Goal: Ask a question: Seek information or help from site administrators or community

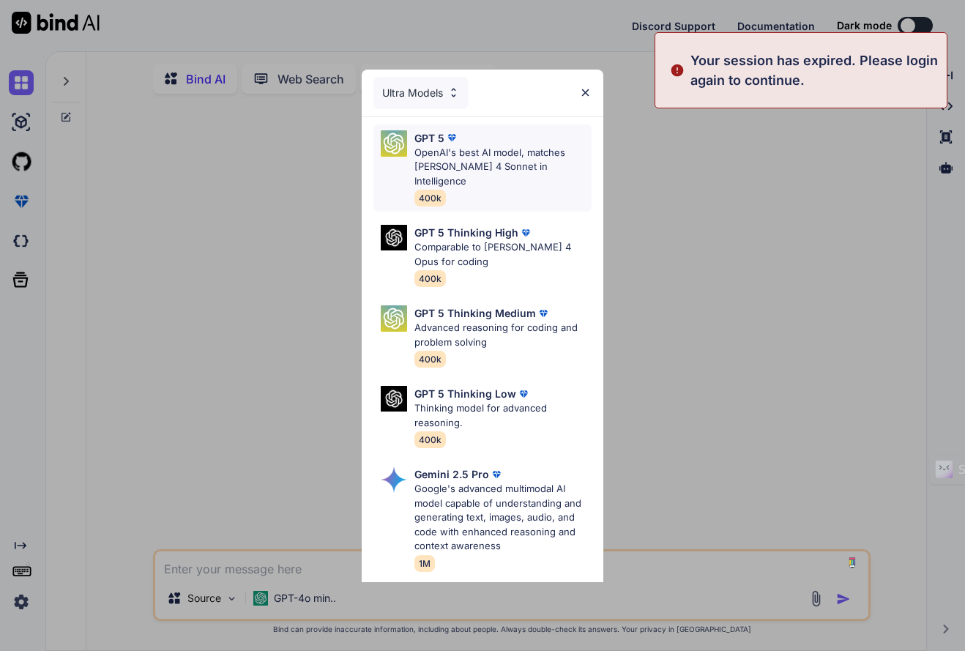
type textarea "x"
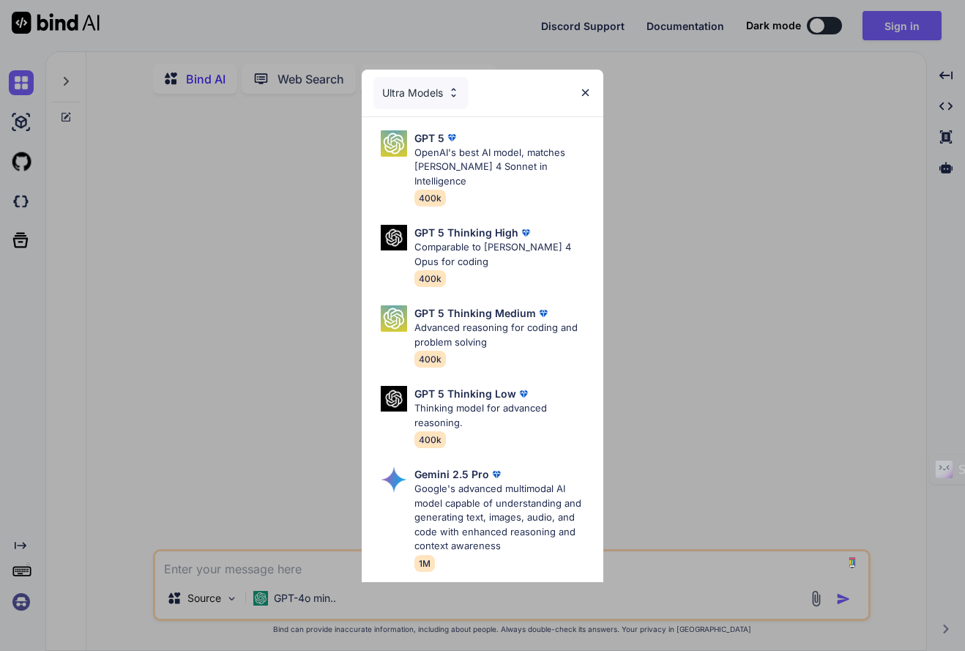
click at [171, 255] on div "Ultra Models GPT 5 OpenAI's best AI model, matches [PERSON_NAME] 4 Sonnet in In…" at bounding box center [482, 325] width 965 height 651
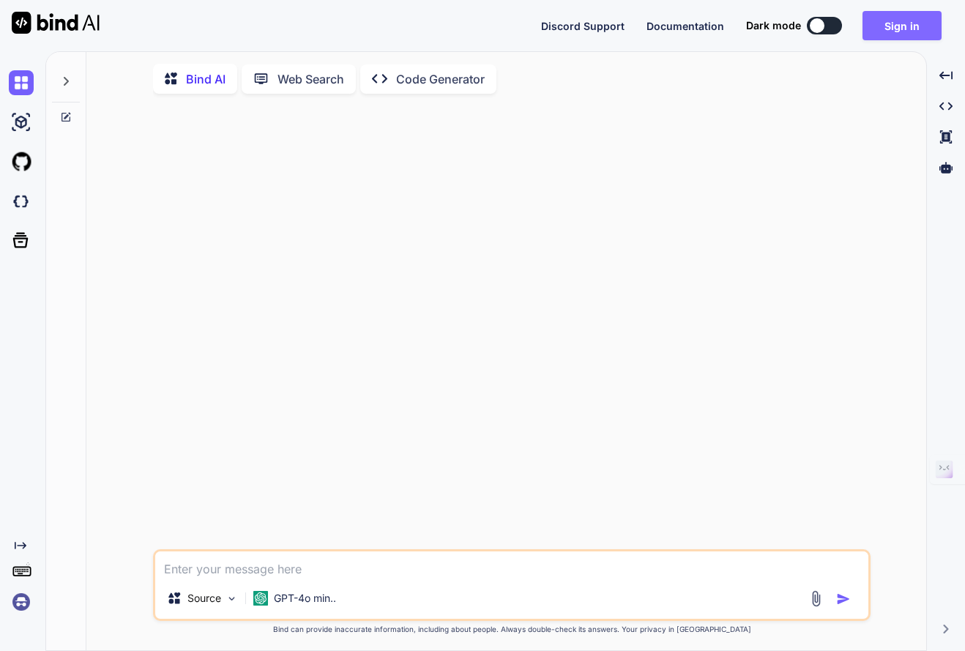
click at [878, 31] on button "Sign in" at bounding box center [901, 25] width 79 height 29
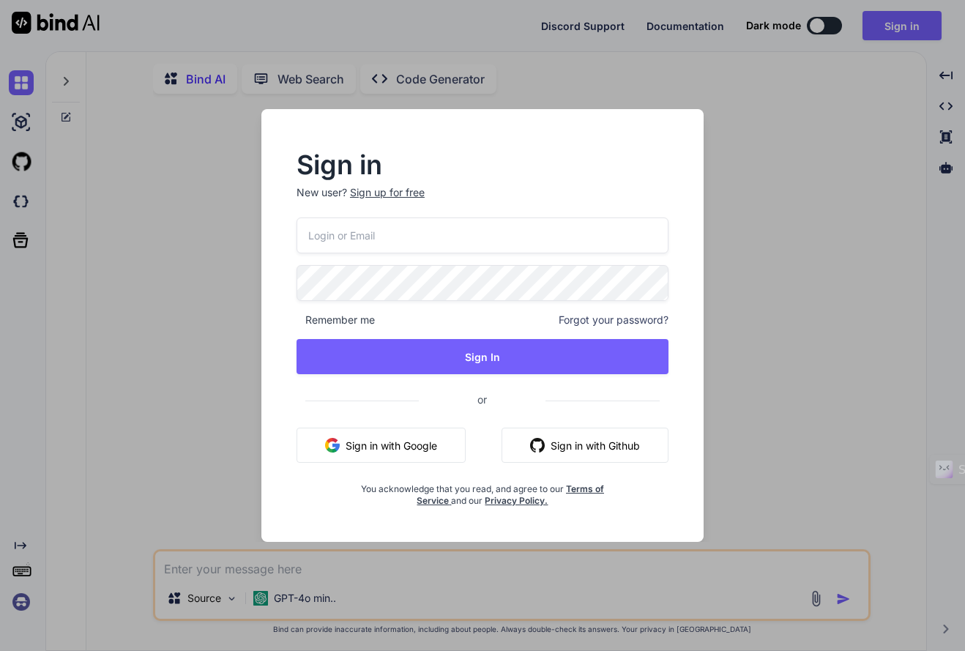
click at [346, 439] on button "Sign in with Google" at bounding box center [380, 445] width 169 height 35
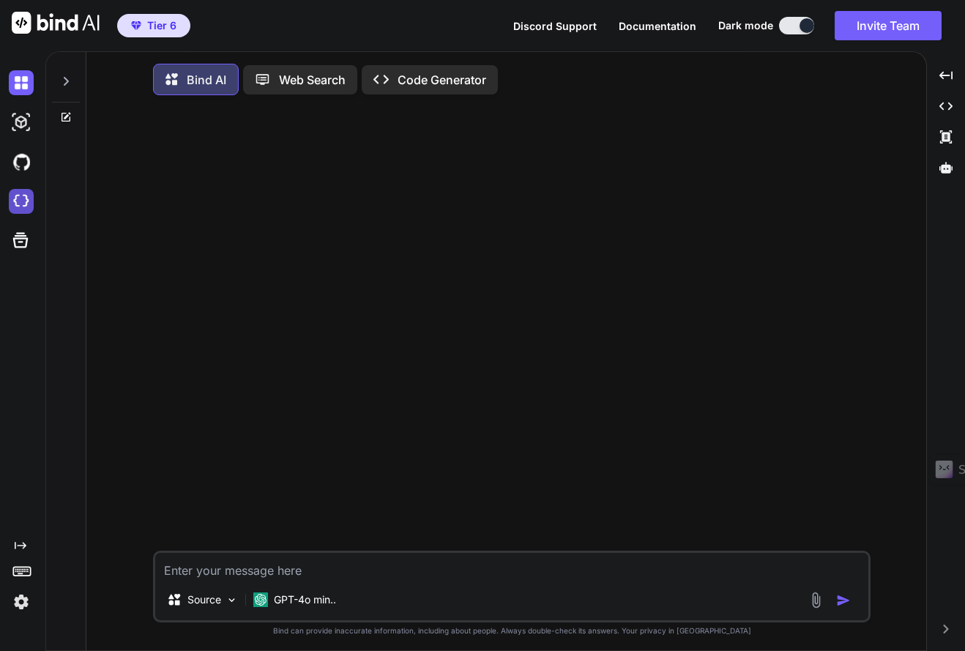
click at [18, 199] on img at bounding box center [21, 201] width 25 height 25
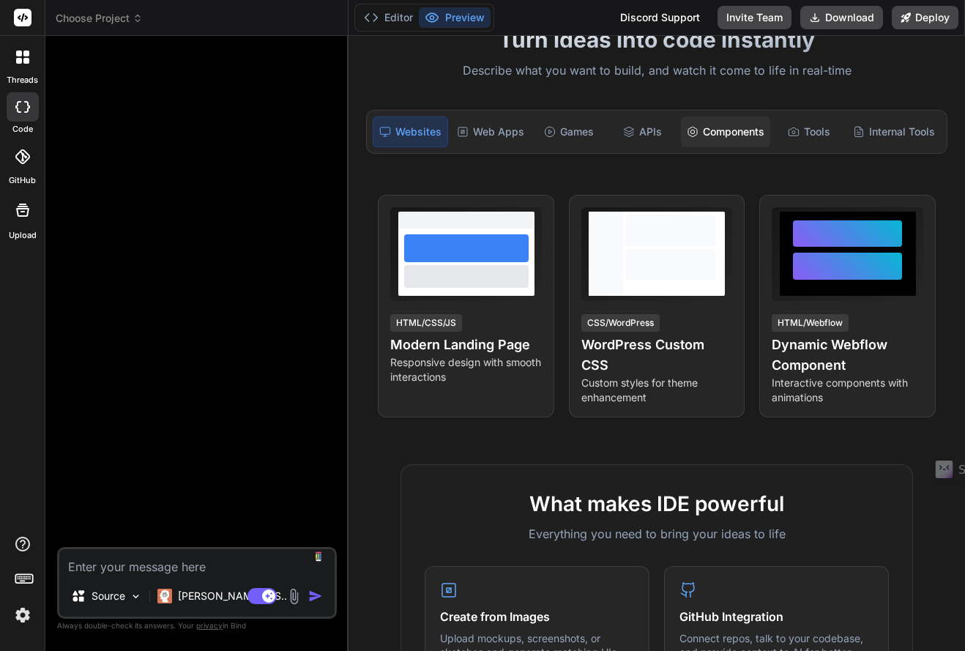
scroll to position [73, 0]
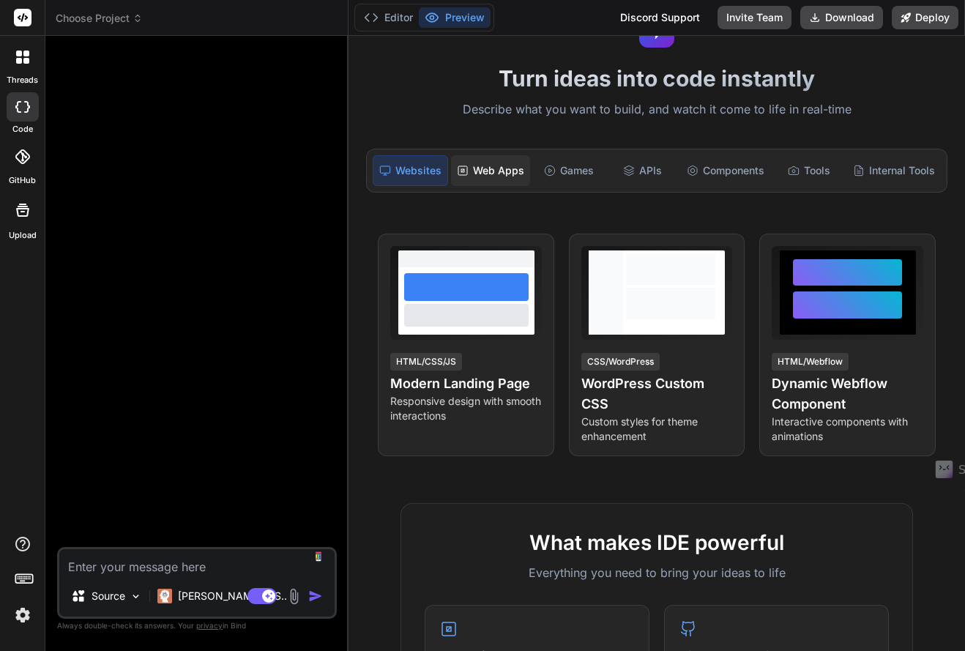
click at [511, 166] on div "Web Apps" at bounding box center [490, 170] width 79 height 31
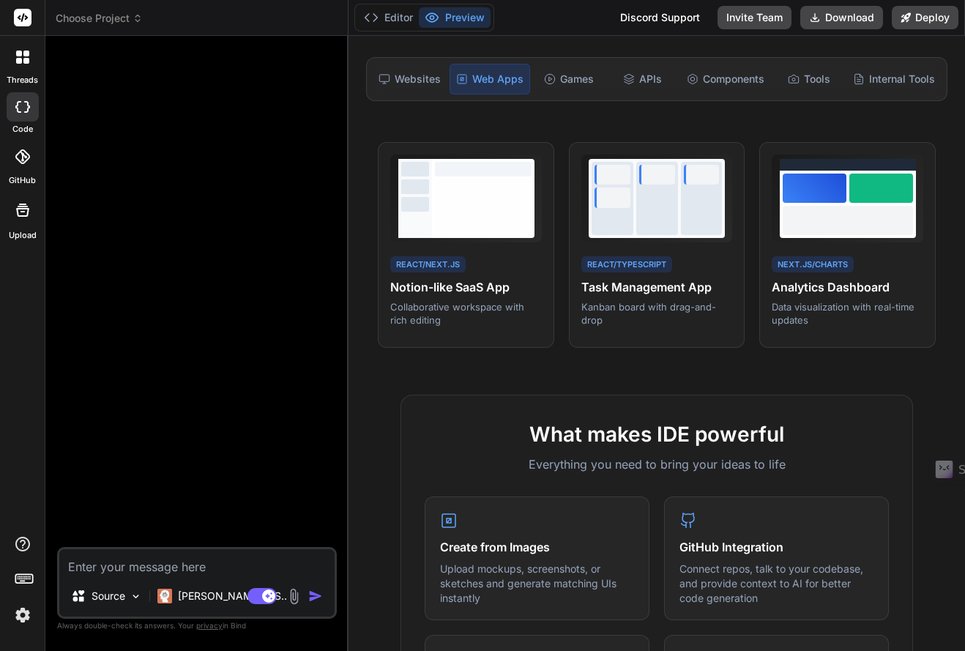
scroll to position [146, 0]
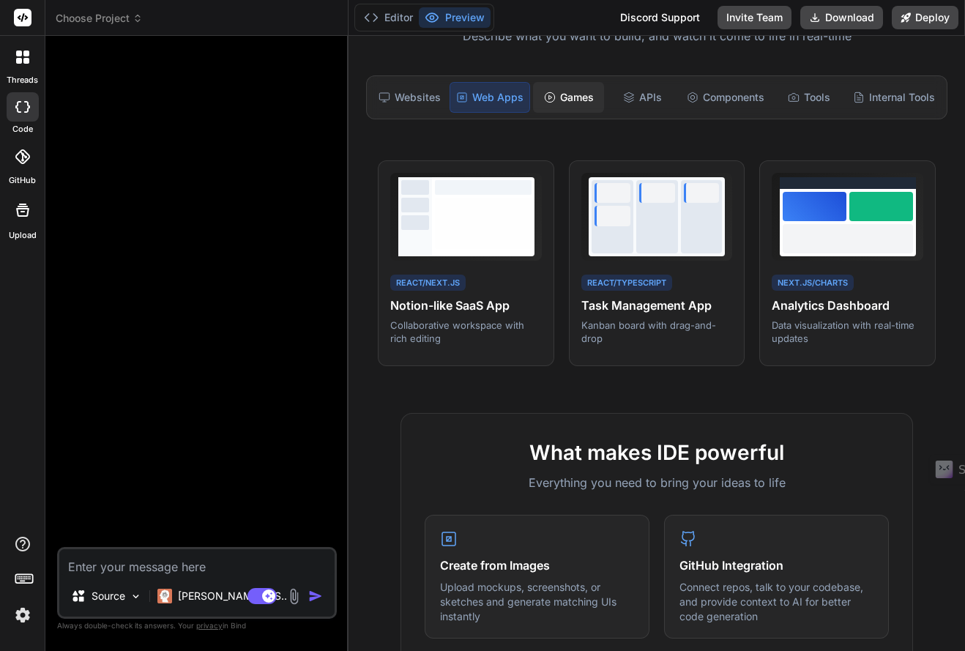
click at [575, 92] on div "Games" at bounding box center [568, 97] width 71 height 31
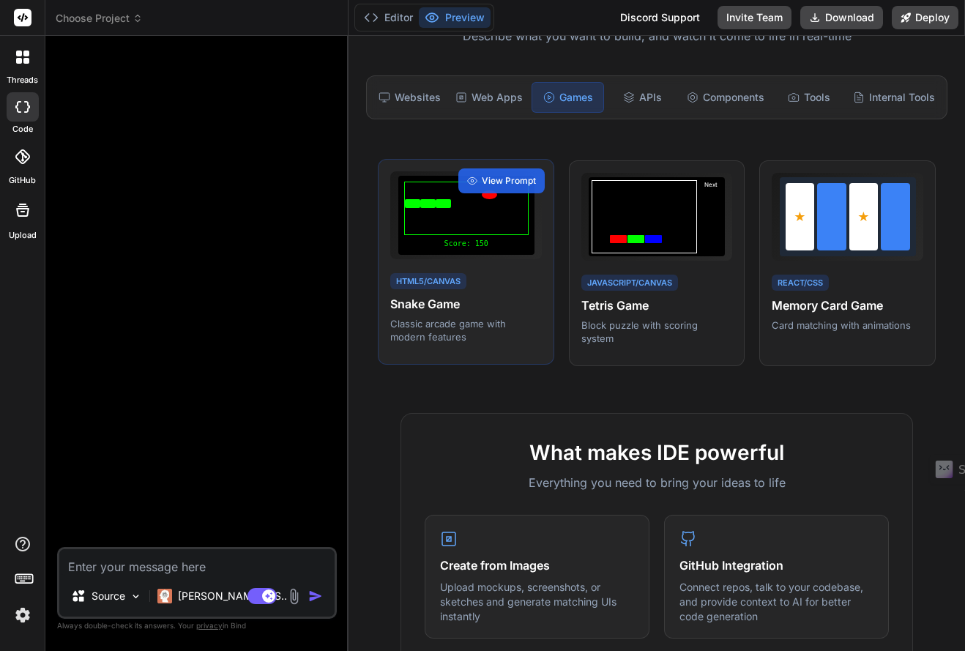
click at [430, 294] on div "HTML5/Canvas Snake Game Classic arcade game with modern features" at bounding box center [466, 307] width 152 height 73
click at [492, 90] on div "Web Apps" at bounding box center [488, 97] width 79 height 31
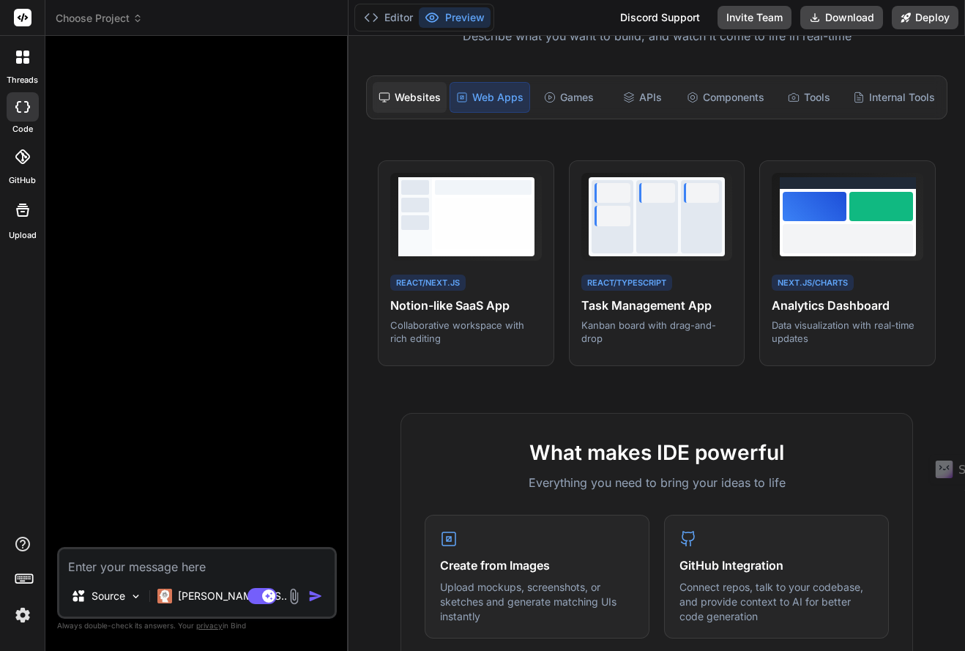
click at [415, 95] on div "Websites" at bounding box center [410, 97] width 74 height 31
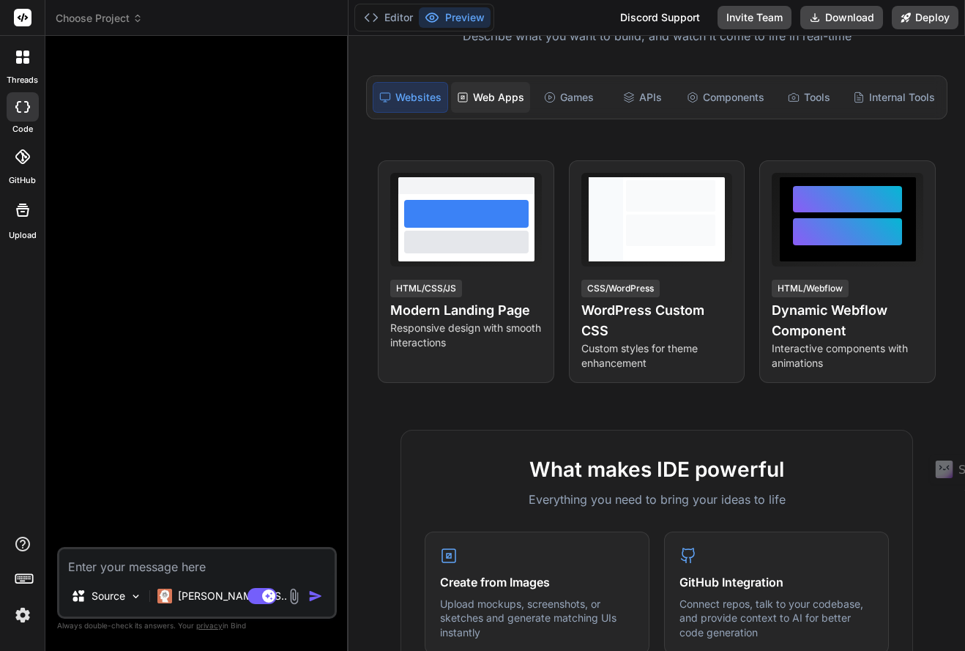
click at [490, 95] on div "Web Apps" at bounding box center [490, 97] width 79 height 31
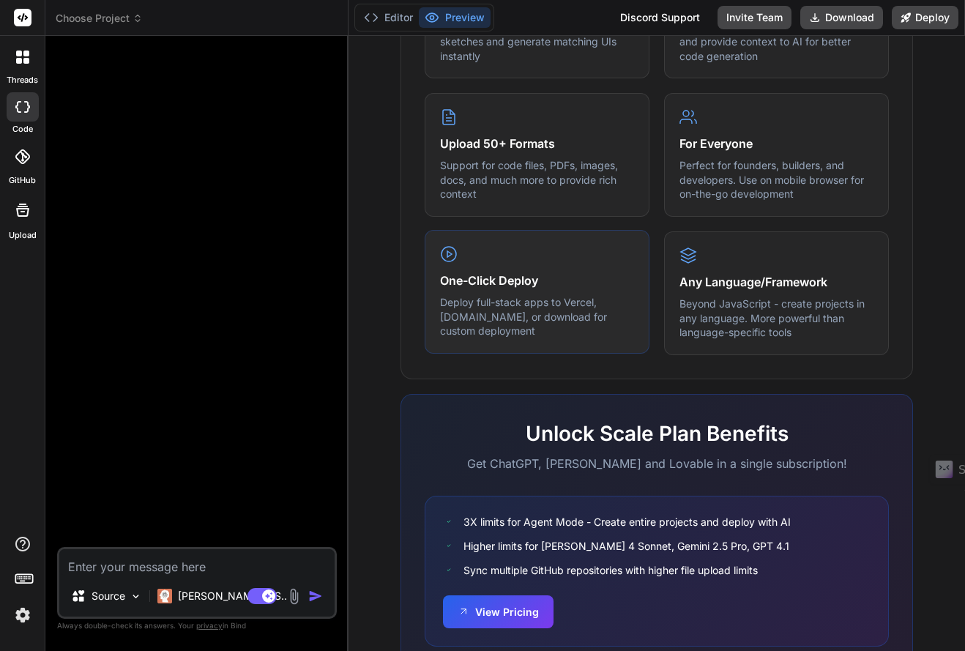
scroll to position [764, 0]
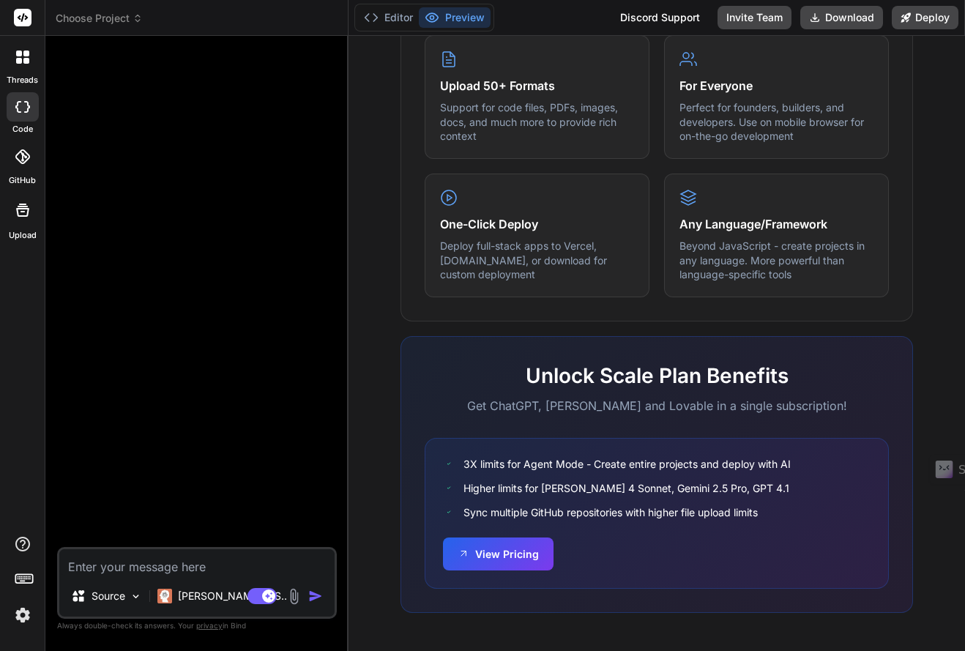
click at [27, 61] on icon at bounding box center [26, 61] width 6 height 6
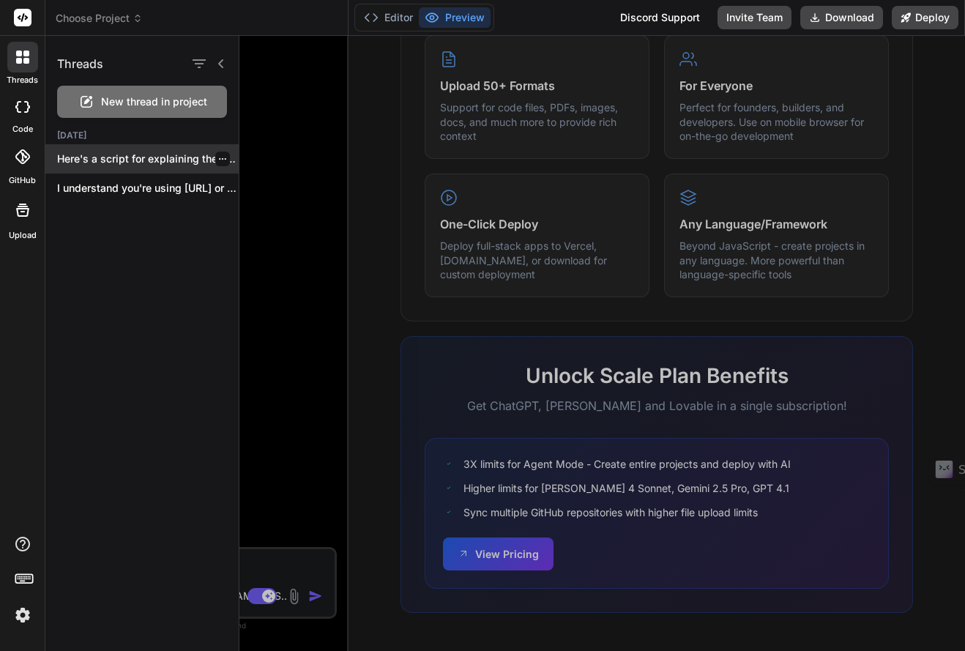
click at [105, 160] on p "Here's a script for explaining the calculator..." at bounding box center [148, 159] width 182 height 15
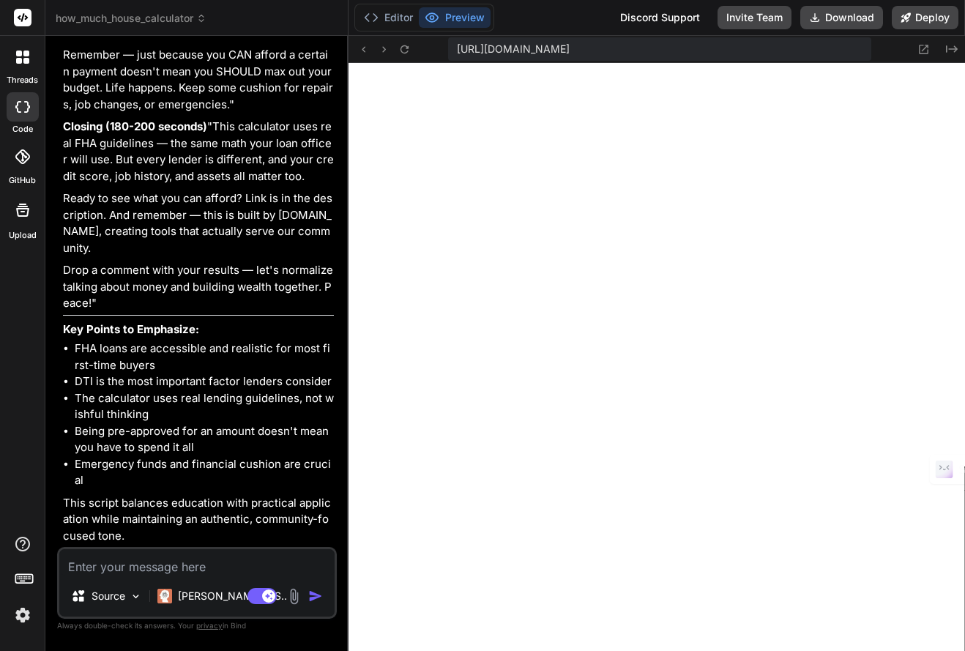
scroll to position [459, 0]
click at [236, 557] on textarea at bounding box center [196, 562] width 275 height 26
type textarea "x"
type textarea "I"
type textarea "x"
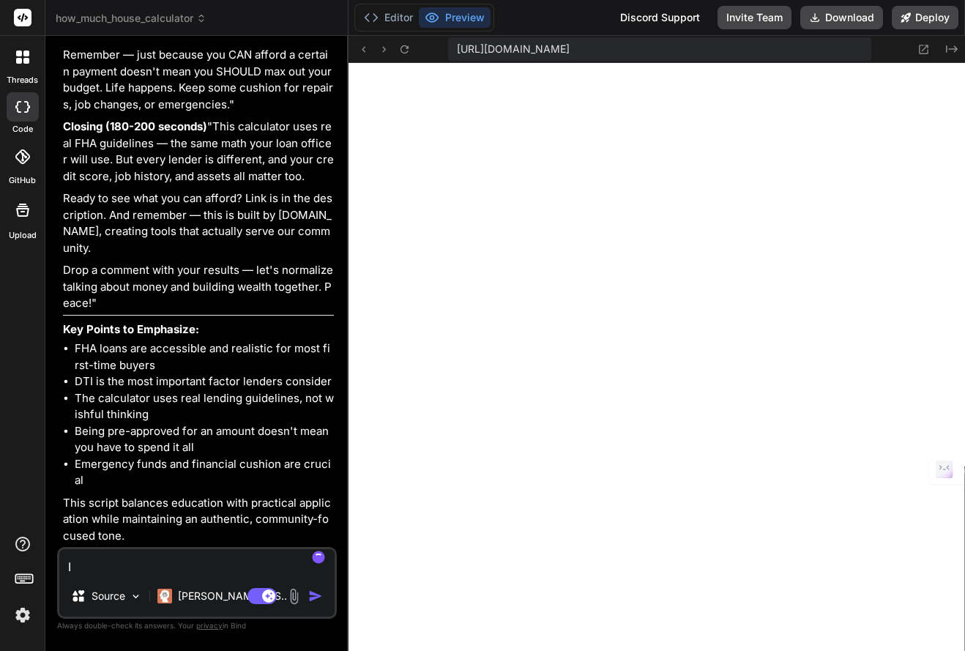
type textarea "I"
type textarea "x"
type textarea "I n"
type textarea "x"
type textarea "I no"
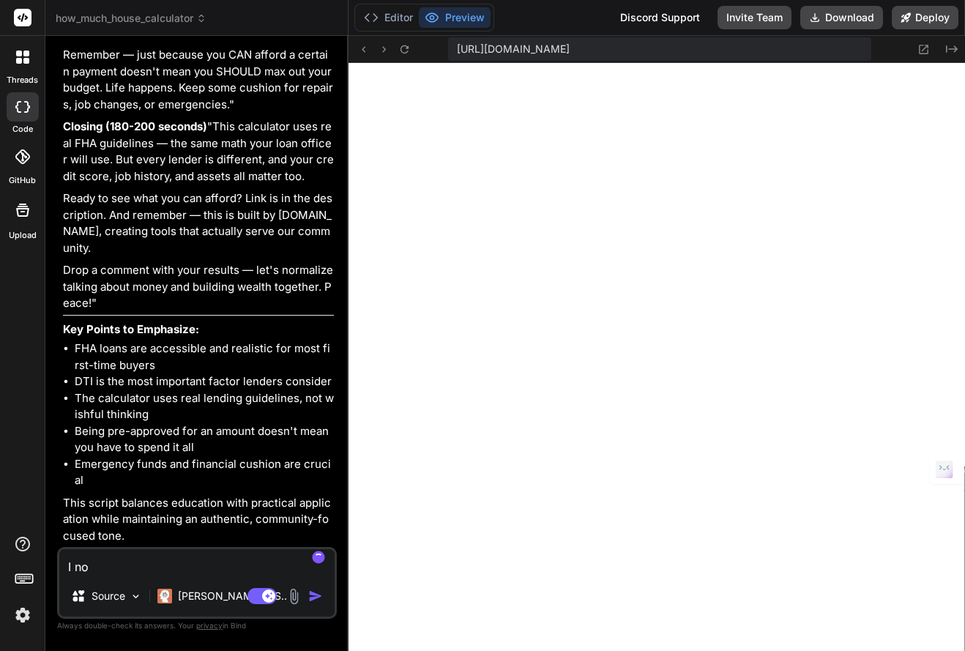
type textarea "x"
type textarea "I not"
type textarea "x"
type textarea "I noti"
type textarea "x"
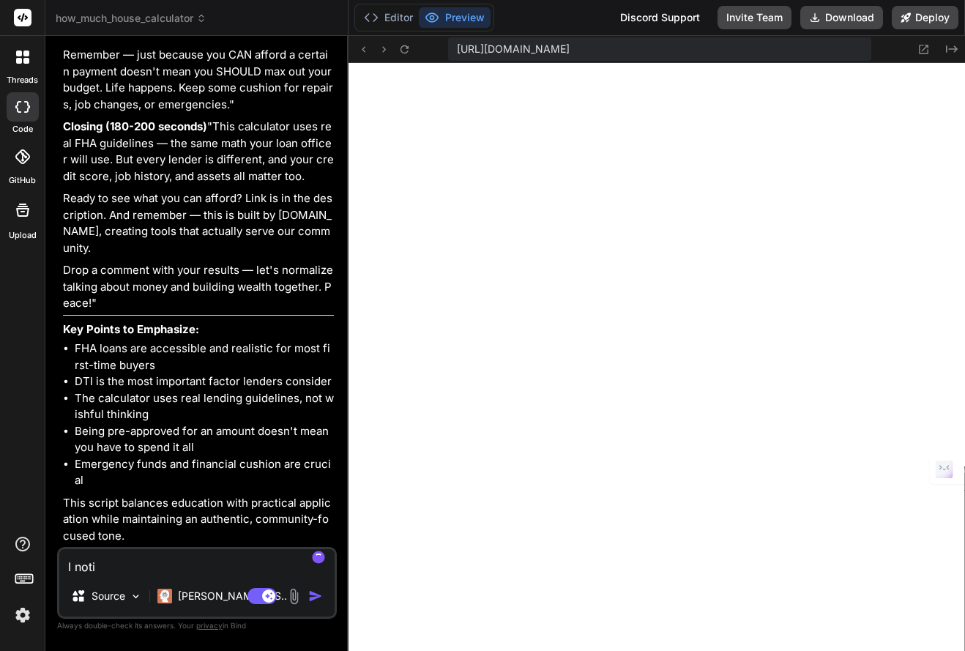
type textarea "I notic"
type textarea "x"
type textarea "I notice"
type textarea "x"
type textarea "I notice"
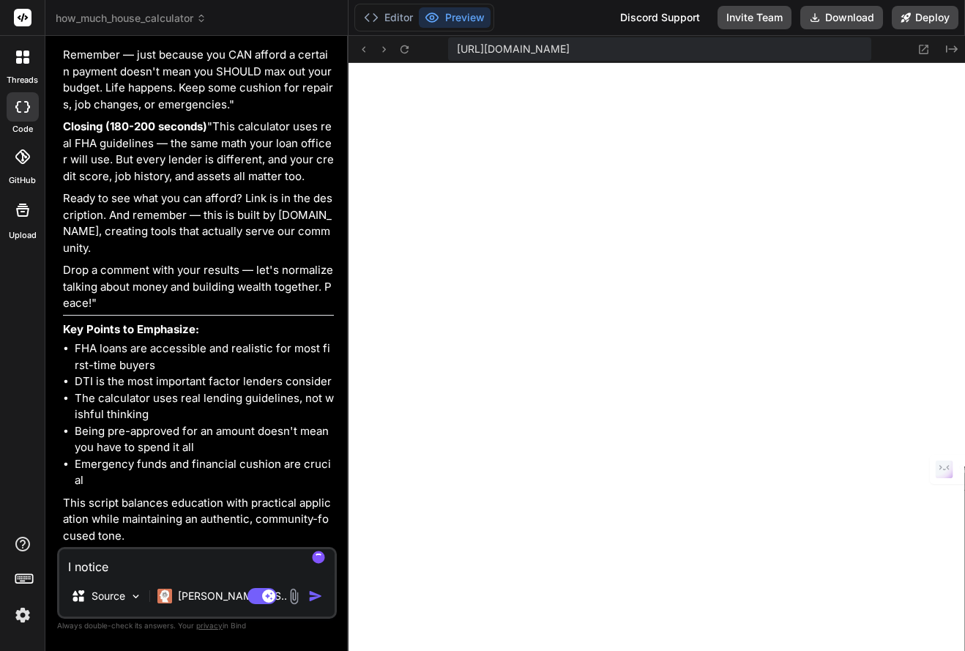
type textarea "x"
type textarea "I notice t"
type textarea "x"
type textarea "I notice th"
type textarea "x"
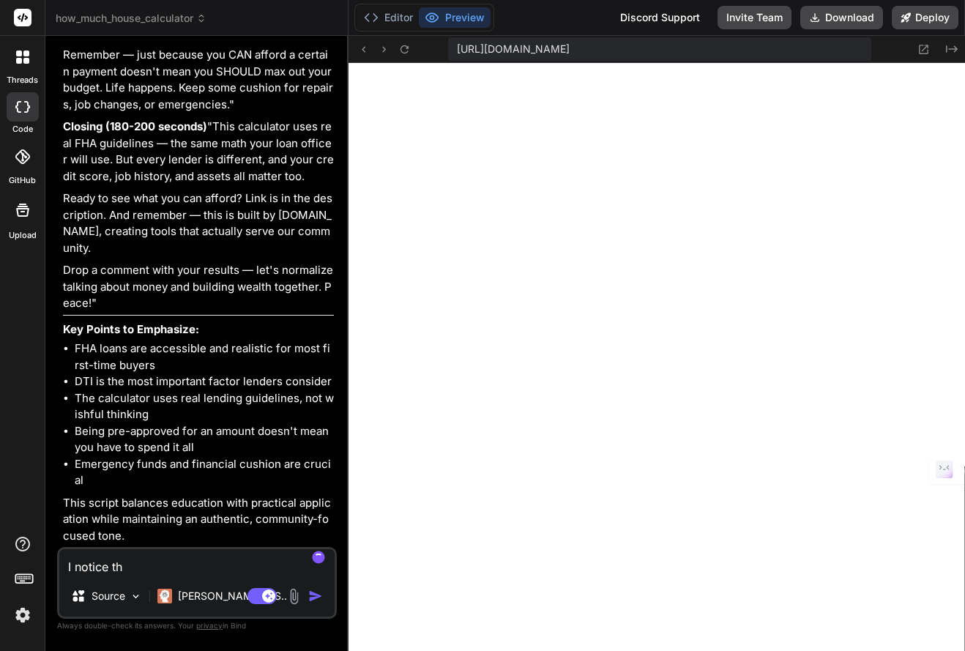
type textarea "I notice the"
type textarea "x"
type textarea "I notice the"
type textarea "x"
type textarea "I notice the D"
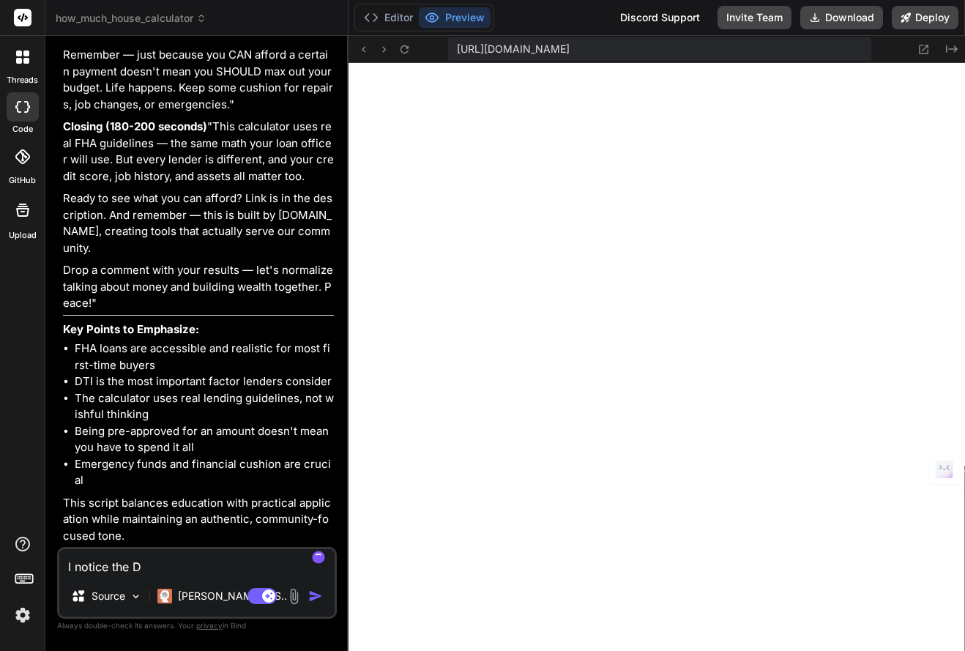
type textarea "x"
type textarea "I notice the Do"
type textarea "x"
type textarea "I notice the Dow"
type textarea "x"
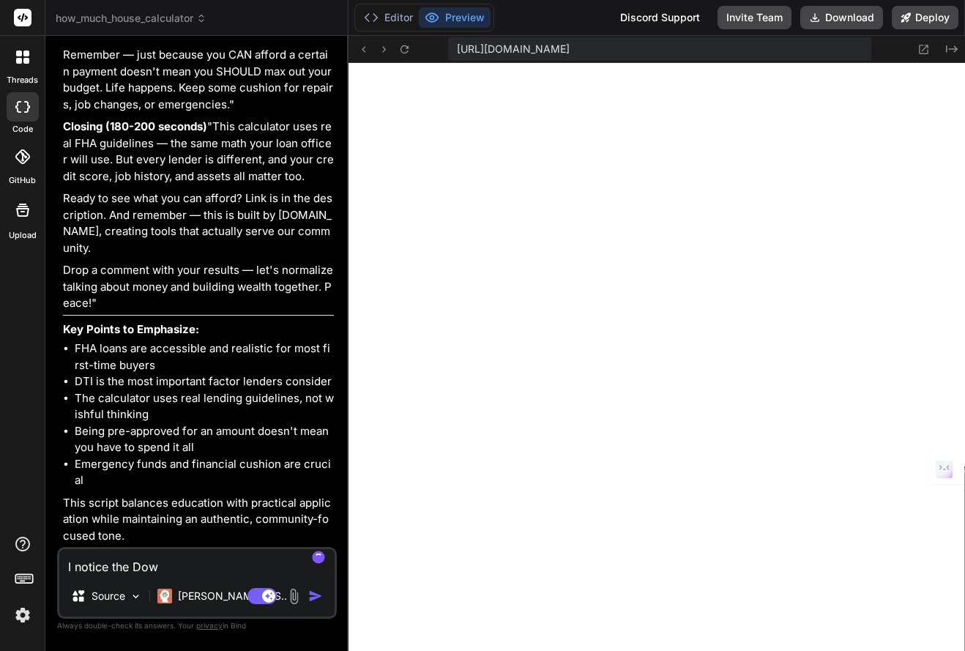
type textarea "I notice the Down"
type textarea "x"
type textarea "I notice the Down"
type textarea "x"
type textarea "I notice the Down p"
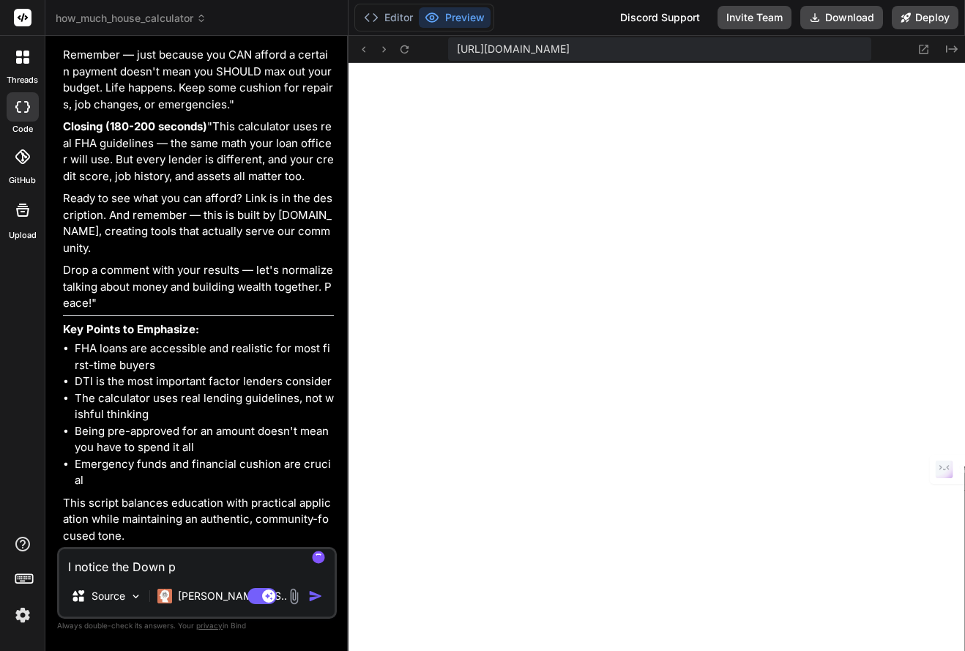
type textarea "x"
type textarea "I notice the Down pa"
type textarea "x"
type textarea "I notice the Down pay"
type textarea "x"
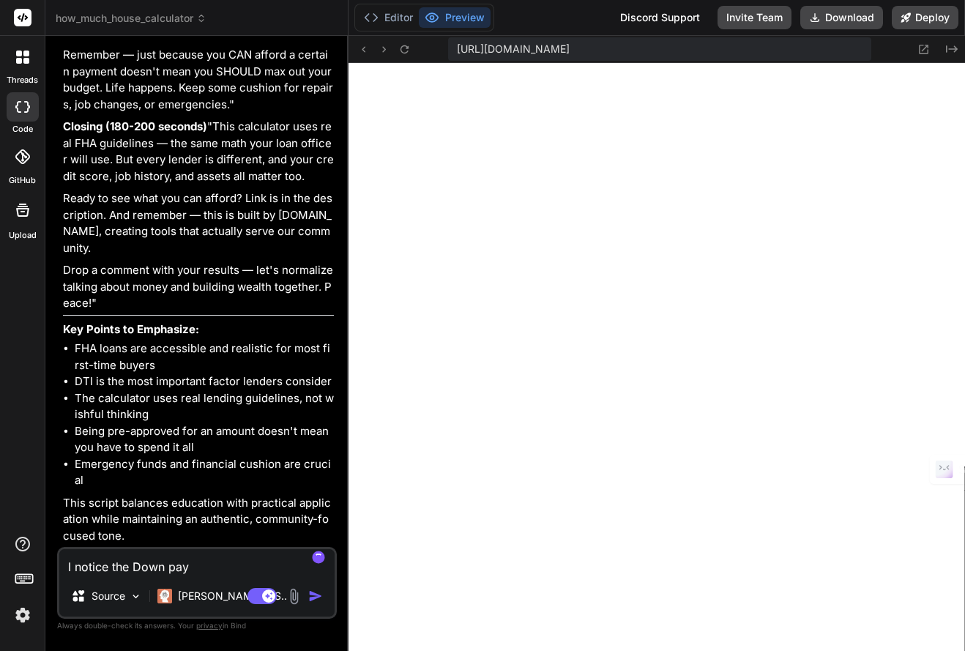
type textarea "I notice the Down paym"
type textarea "x"
type textarea "I notice the Down payme"
type textarea "x"
type textarea "I notice the Down paymen"
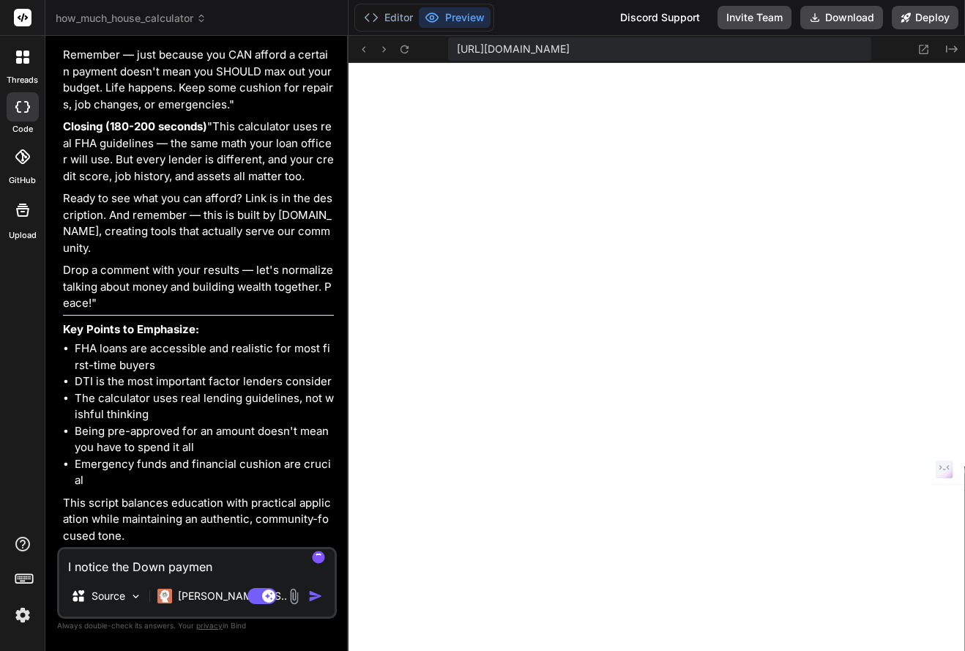
type textarea "x"
type textarea "I notice the Down payment"
type textarea "x"
type textarea "I notice the Down payment"
type textarea "x"
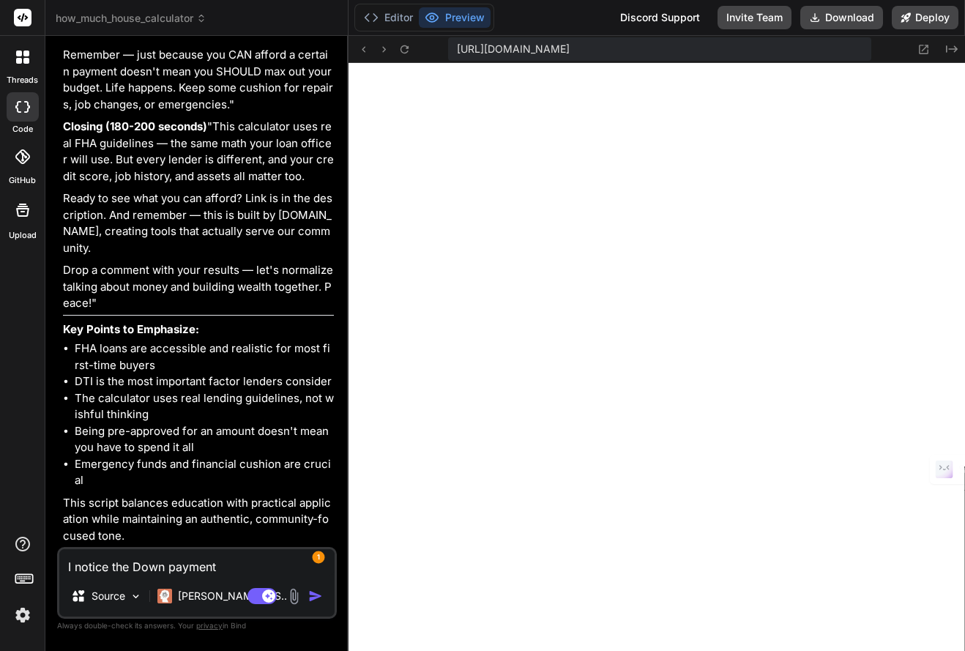
type textarea "I notice the Down payment"
type textarea "x"
type textarea "I notice the Down payments"
type textarea "x"
type textarea "I notice the Down payments"
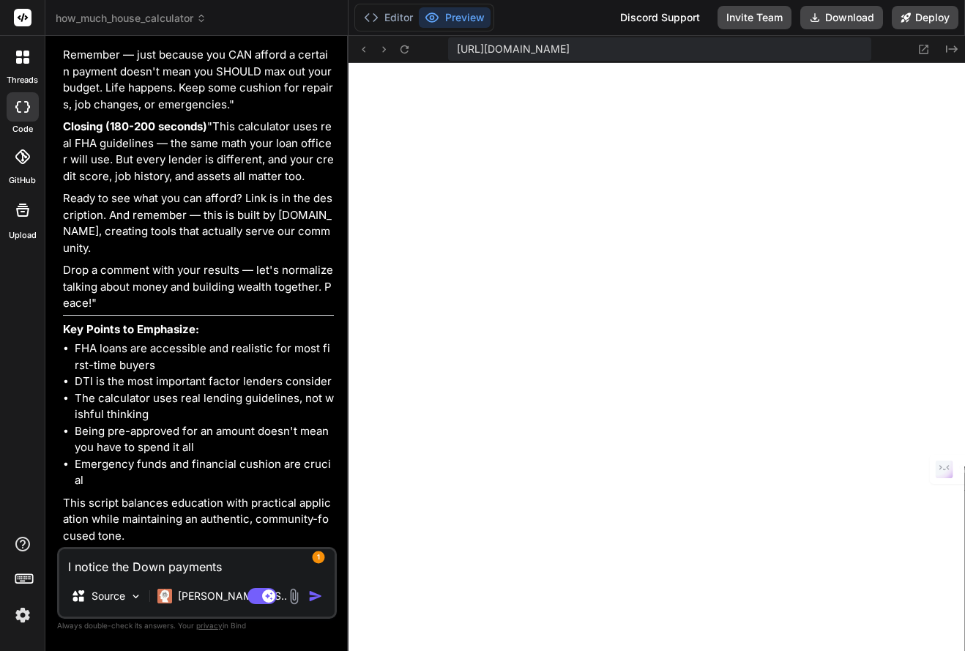
type textarea "x"
type textarea "I notice the Down payments s"
type textarea "x"
type textarea "I notice the Down payments sl"
type textarea "x"
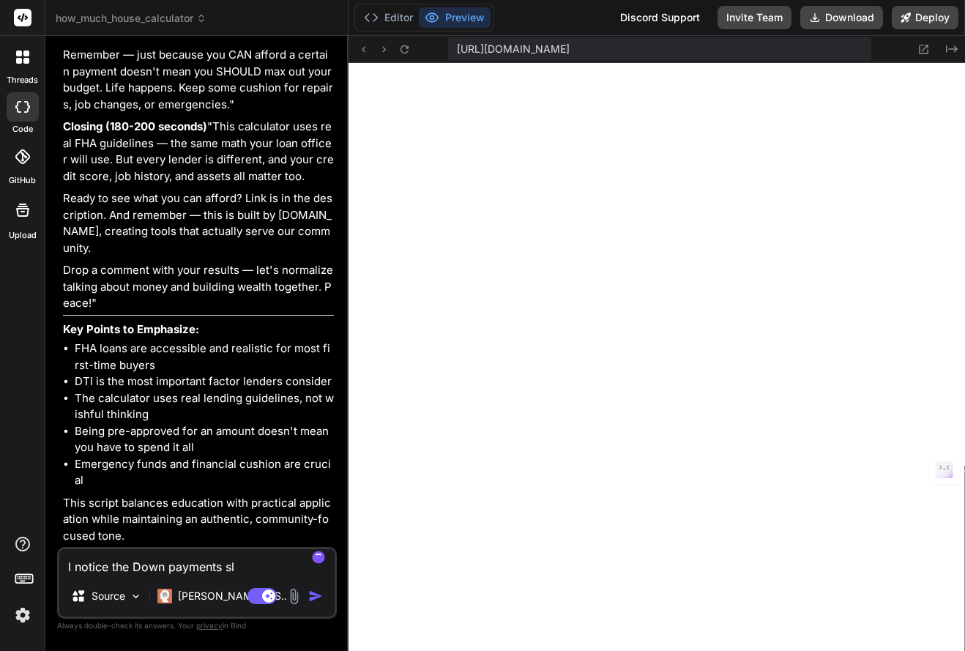
type textarea "I notice the Down payments sli"
type textarea "x"
type textarea "I notice the Down payments slid"
type textarea "x"
type textarea "I notice the Down payments slide"
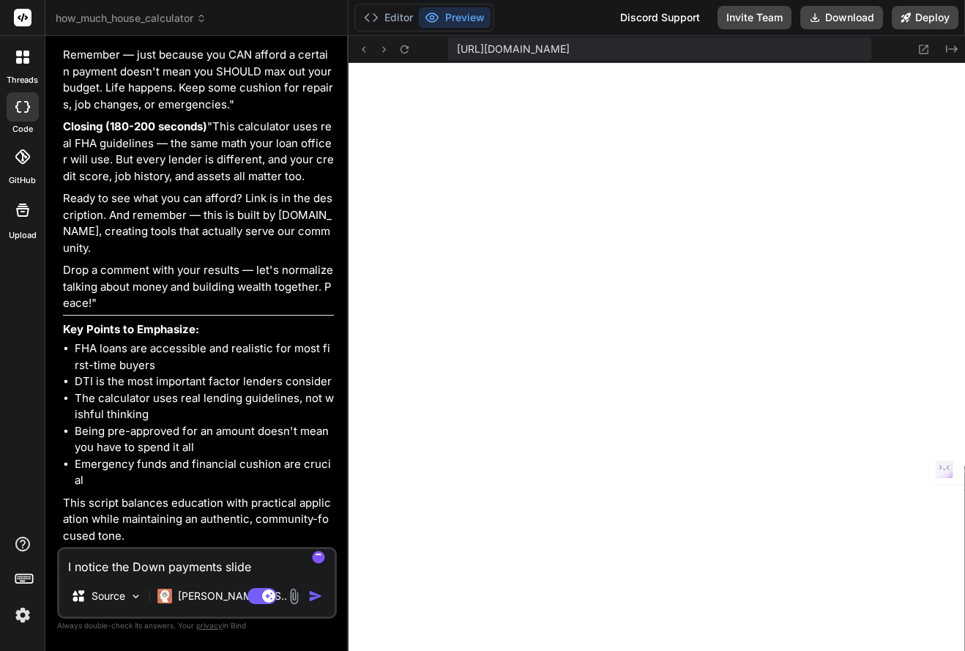
type textarea "x"
type textarea "I notice the Down payments slider"
type textarea "x"
type textarea "I notice the Down payments slider"
type textarea "x"
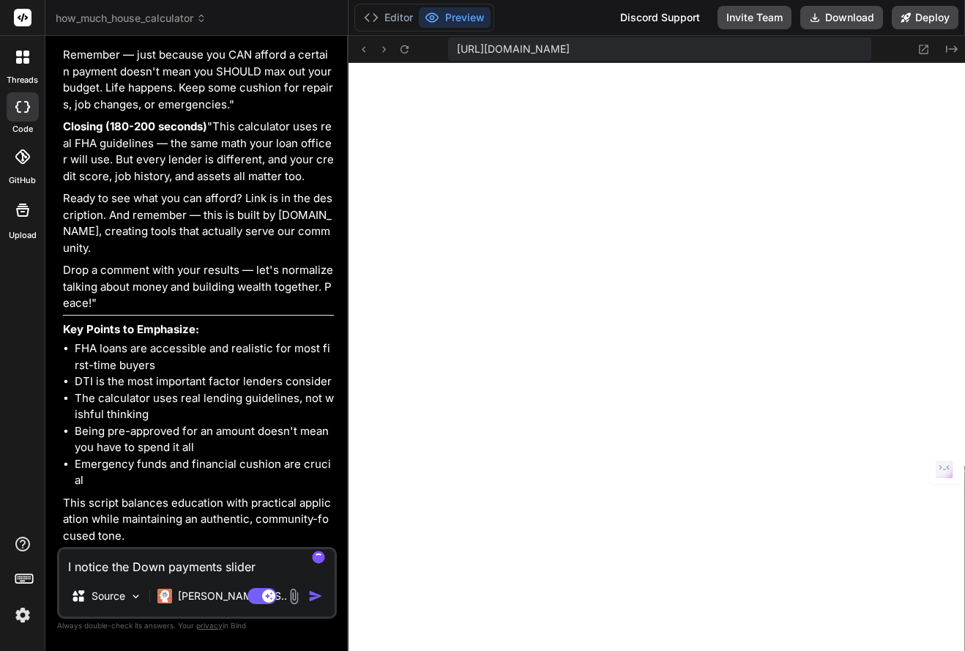
type textarea "I notice the Down payments slider o"
type textarea "x"
type textarea "I notice the Down payments slider on"
type textarea "x"
type textarea "I notice the Down payments slider onl"
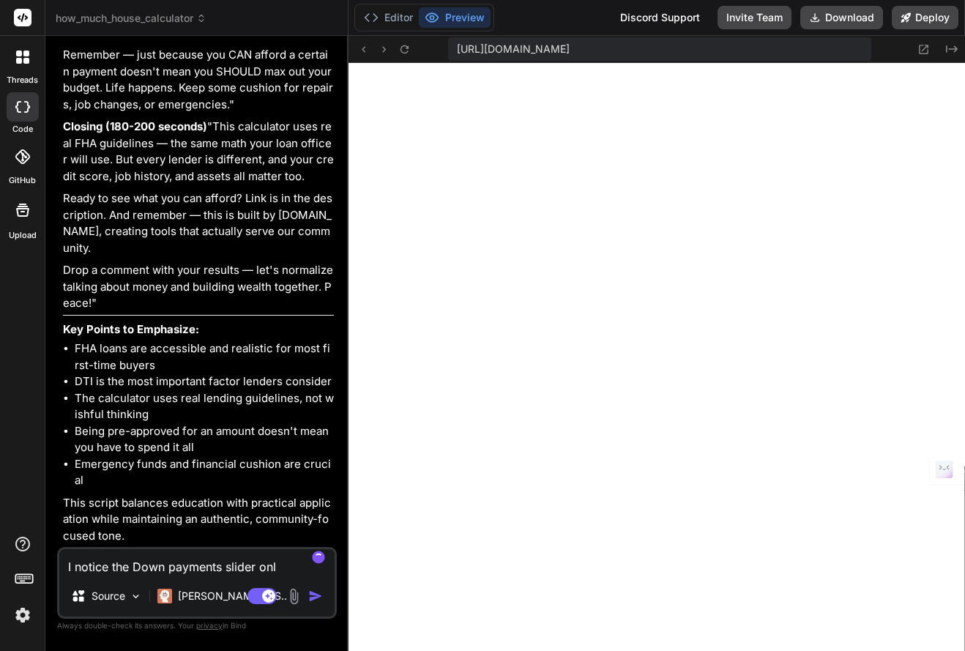
type textarea "x"
type textarea "I notice the Down payments slider only"
type textarea "x"
type textarea "I notice the Down payments slider only"
type textarea "x"
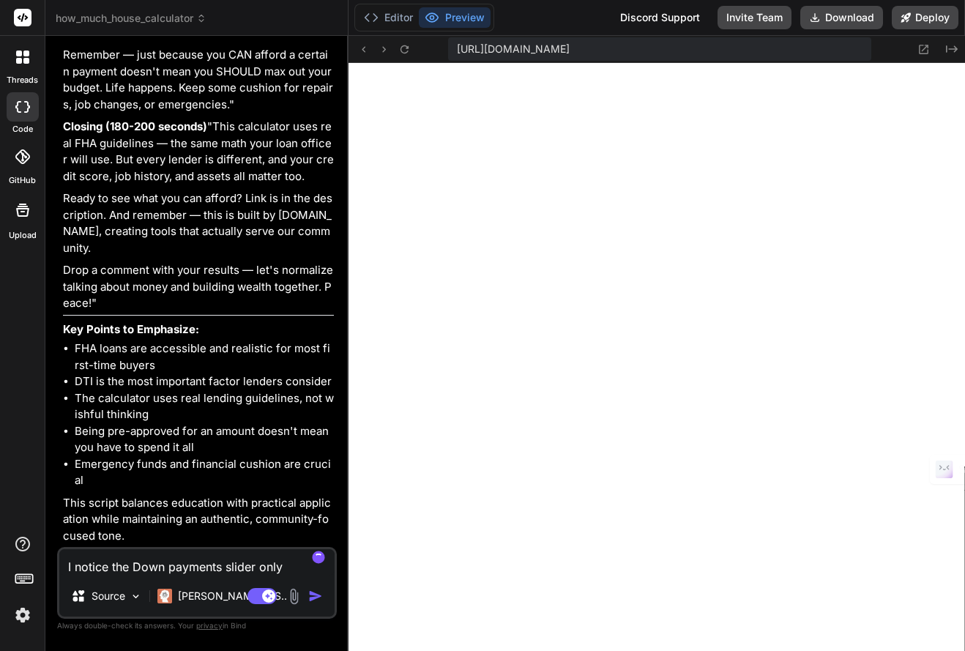
type textarea "I notice the Down payments slider only w"
type textarea "x"
type textarea "I notice the Down payments slider only we"
type textarea "x"
type textarea "I notice the Down payments slider only wen"
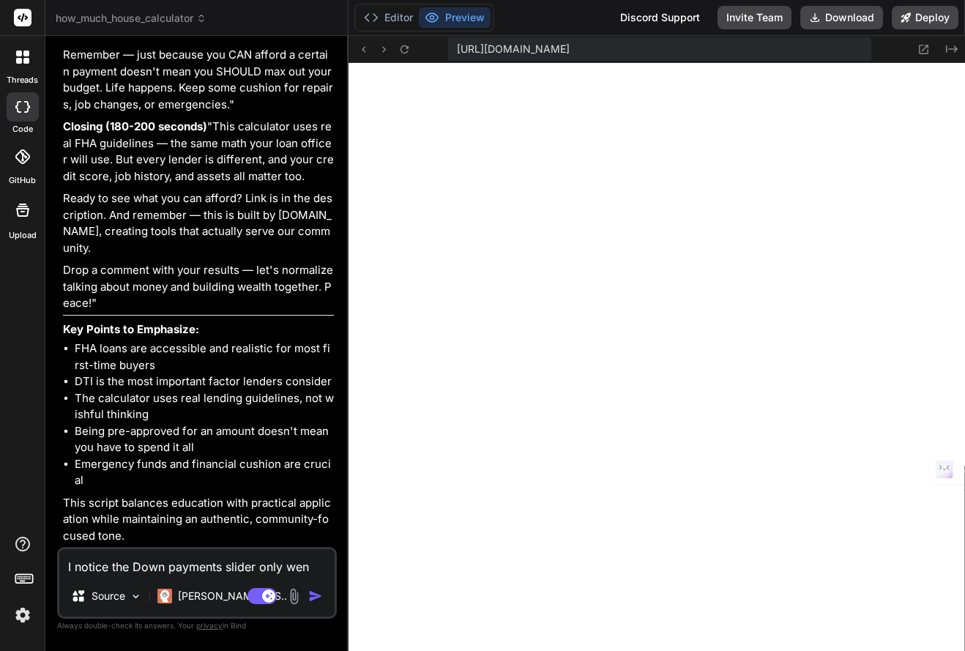
type textarea "x"
type textarea "I notice the Down payments slider only went"
type textarea "x"
type textarea "I notice the Down payments slider only went"
type textarea "x"
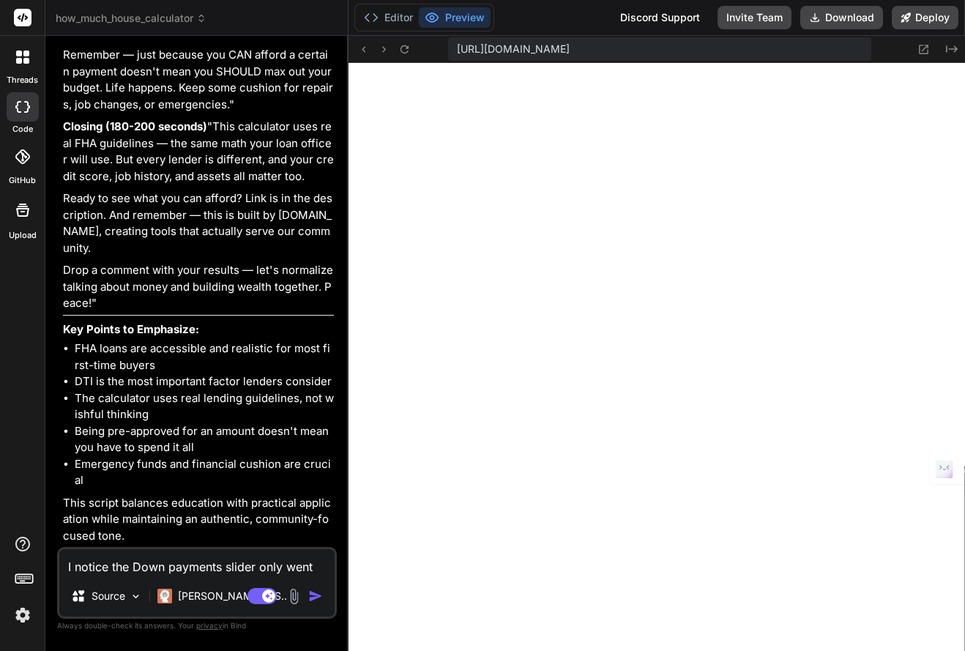
type textarea "I notice the Down payments slider only went d"
type textarea "x"
type textarea "I notice the Down payments slider only went do"
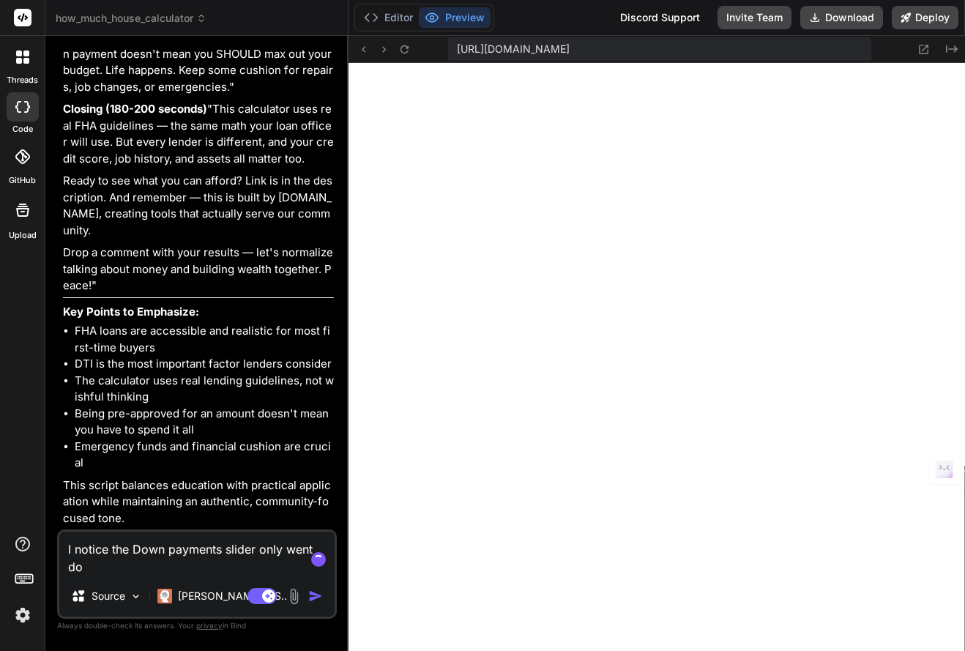
type textarea "x"
type textarea "I notice the Down payments slider only went doe"
type textarea "x"
type textarea "I notice the Down payments slider only went doen"
type textarea "x"
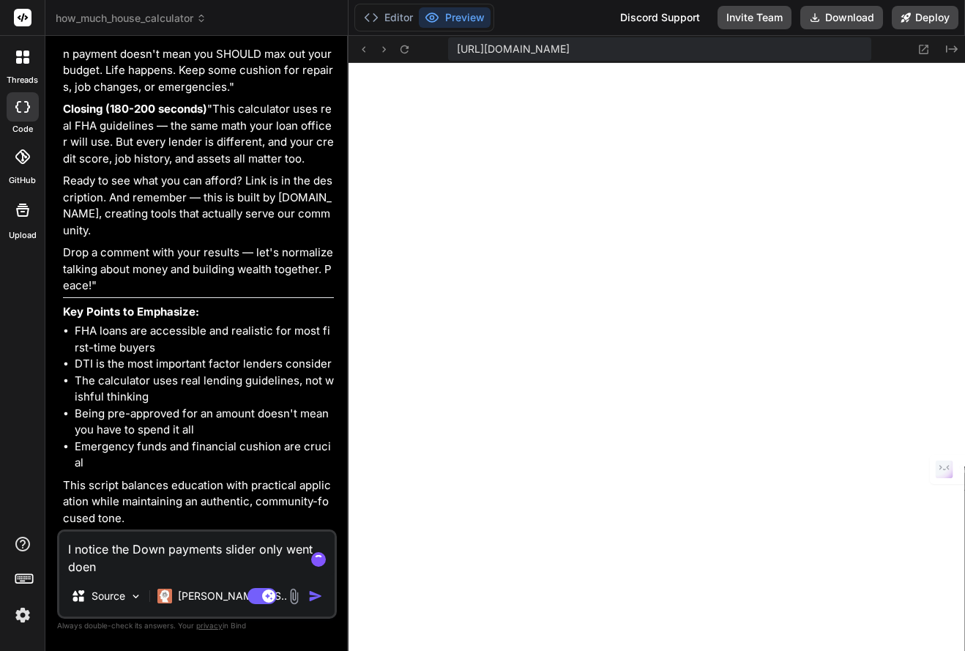
type textarea "I notice the Down payments slider only went doen"
type textarea "x"
type textarea "I notice the Down payments slider only went doen"
type textarea "x"
type textarea "I notice the Down payments slider only went doe"
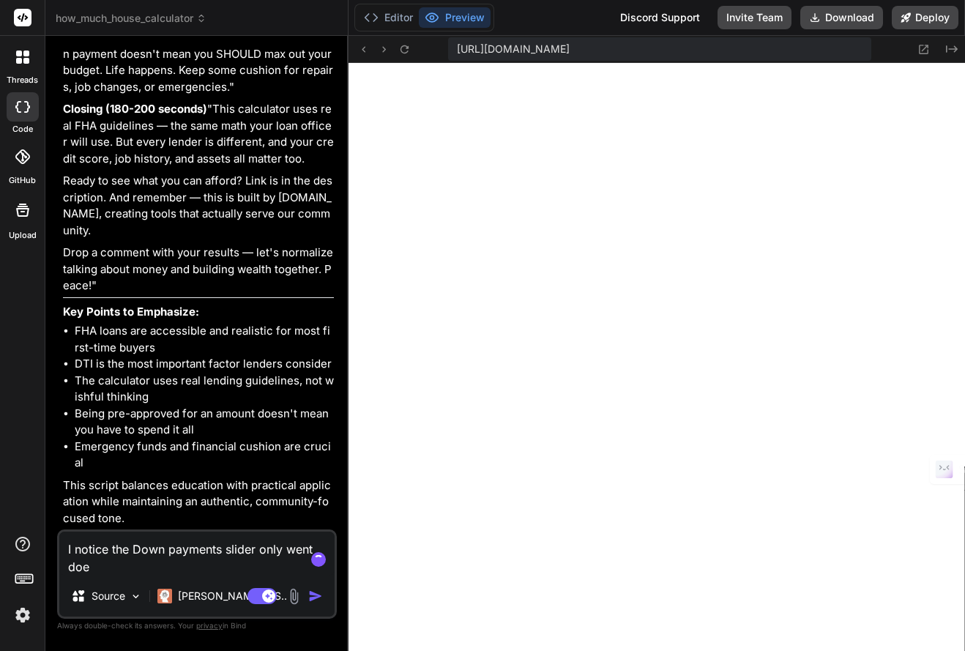
type textarea "x"
type textarea "I notice the Down payments slider only went doew"
type textarea "x"
type textarea "I notice the Down payments slider only went doewn"
type textarea "x"
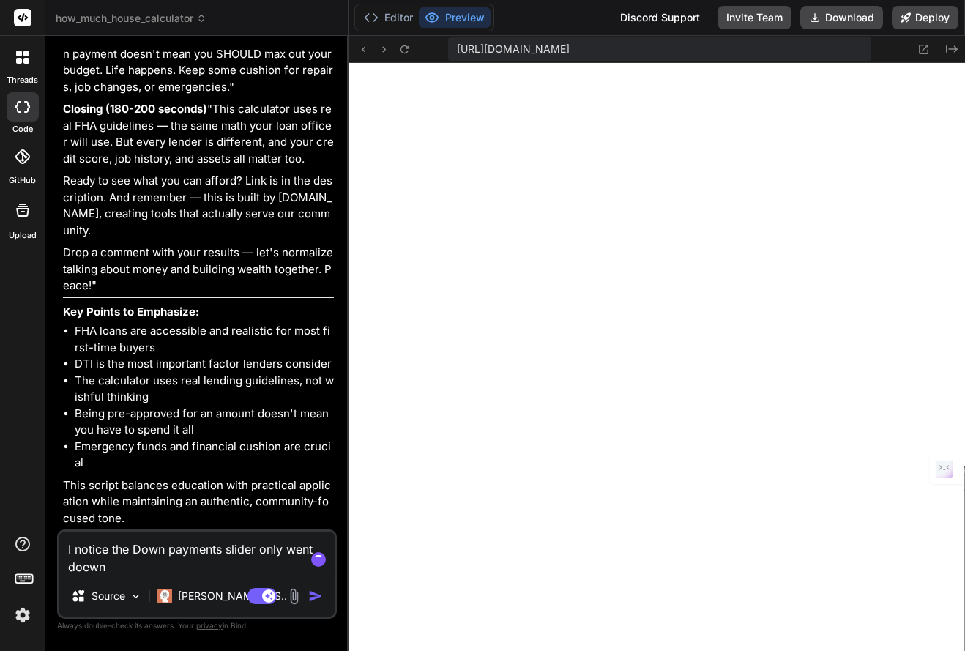
type textarea "I notice the Down payments slider only went doewn"
type textarea "x"
type textarea "I notice the Down payments slider only went doewn"
type textarea "x"
type textarea "I notice the Down payments slider only went doew"
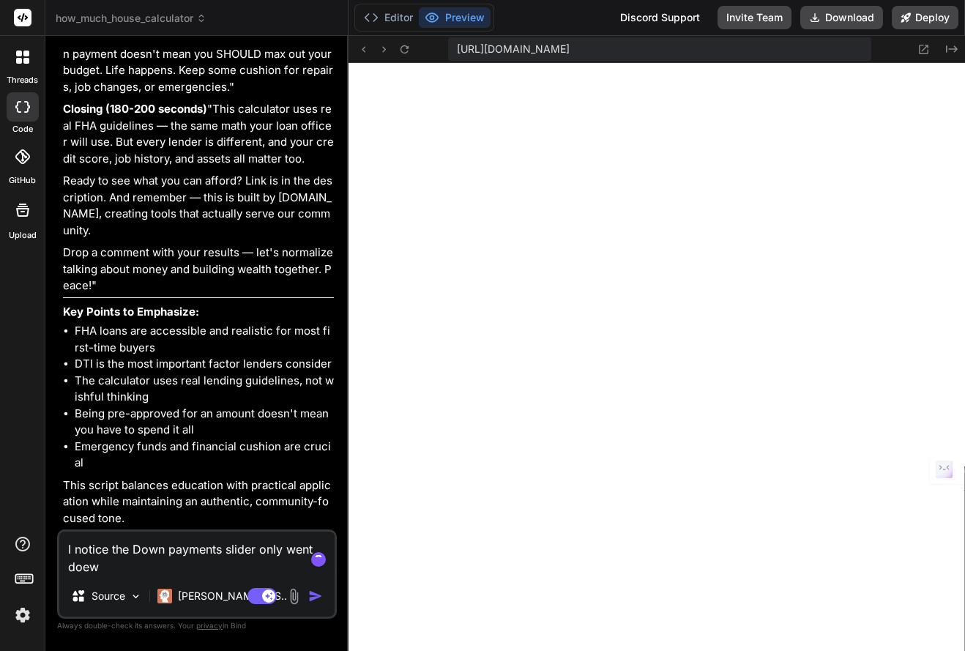
type textarea "x"
type textarea "I notice the Down payments slider only went doe"
type textarea "x"
type textarea "I notice the Down payments slider only went do"
type textarea "x"
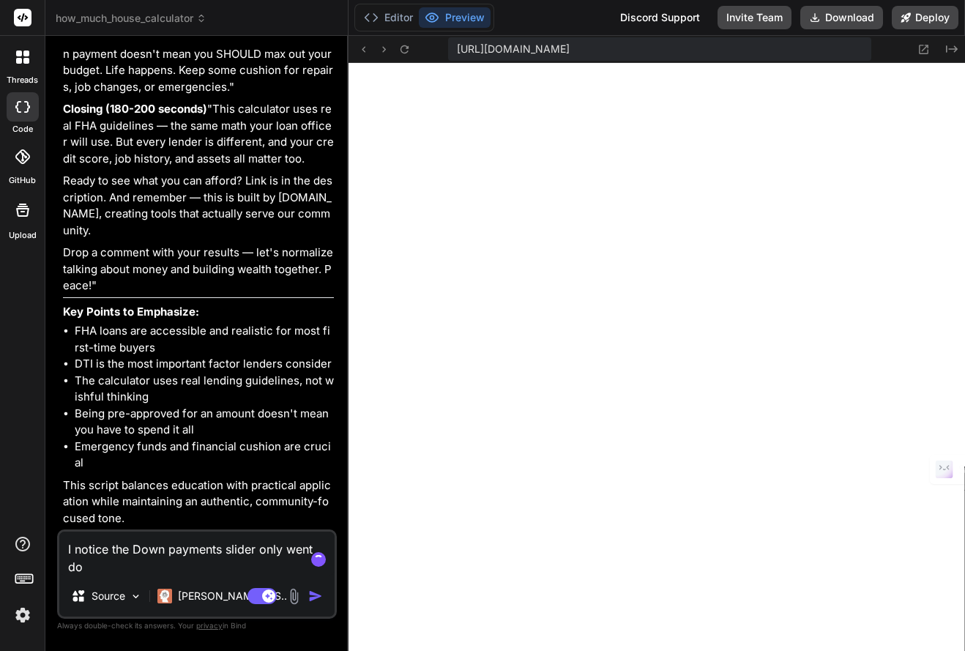
type textarea "I notice the Down payments slider only went dow"
type textarea "x"
type textarea "I notice the Down payments slider only went down"
type textarea "x"
type textarea "I notice the Down payments slider only went down"
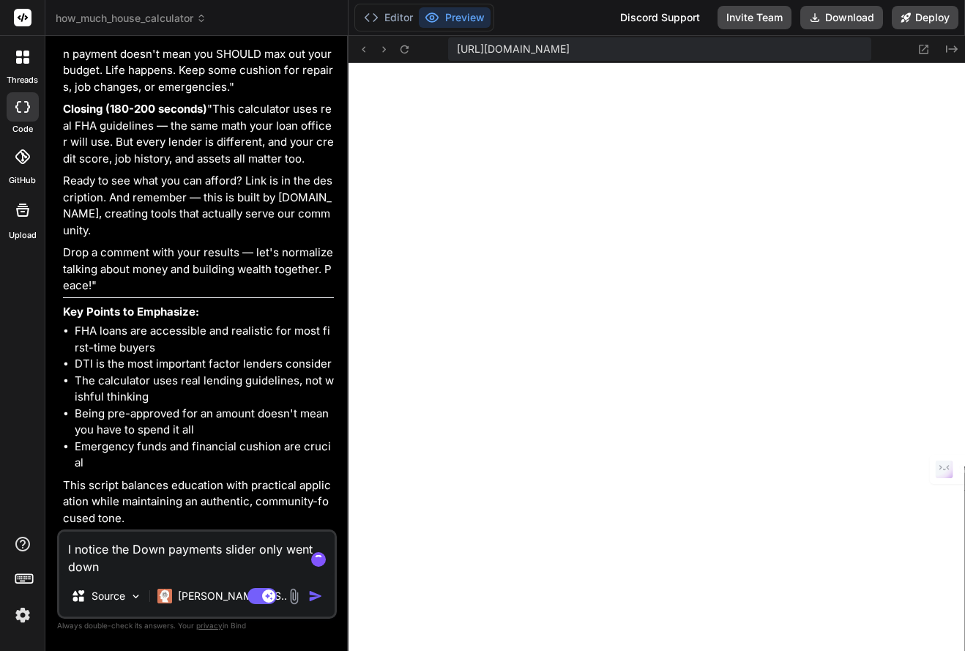
type textarea "x"
type textarea "I notice the Down payments slider only went down t"
type textarea "x"
type textarea "I notice the Down payments slider only went down to"
type textarea "x"
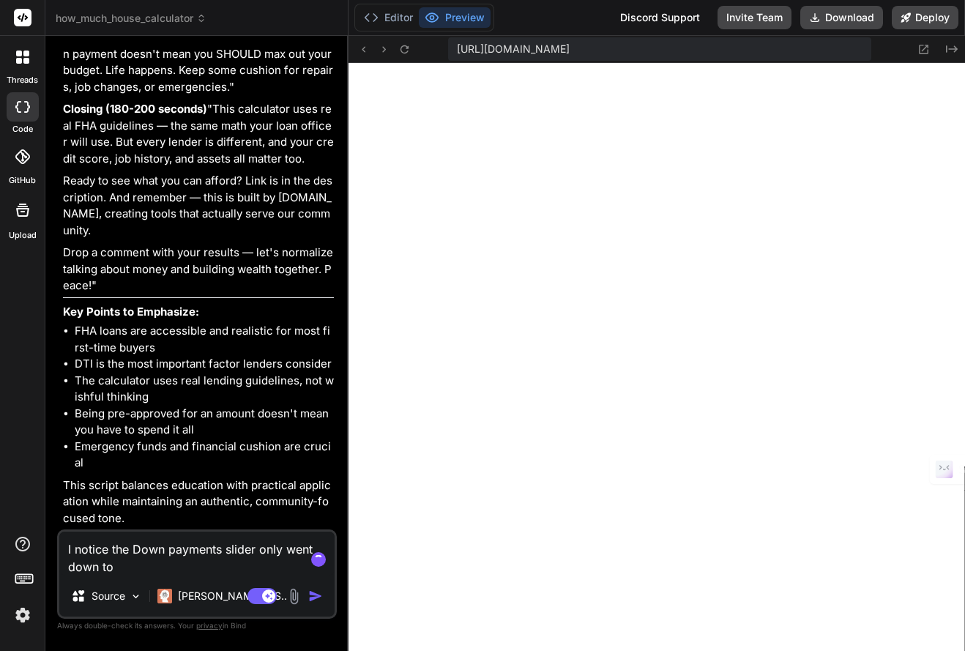
type textarea "I notice the Down payments slider only went down to"
type textarea "x"
type textarea "I notice the Down payments slider only went down to 1"
type textarea "x"
type textarea "I notice the Down payments slider only went down to 10"
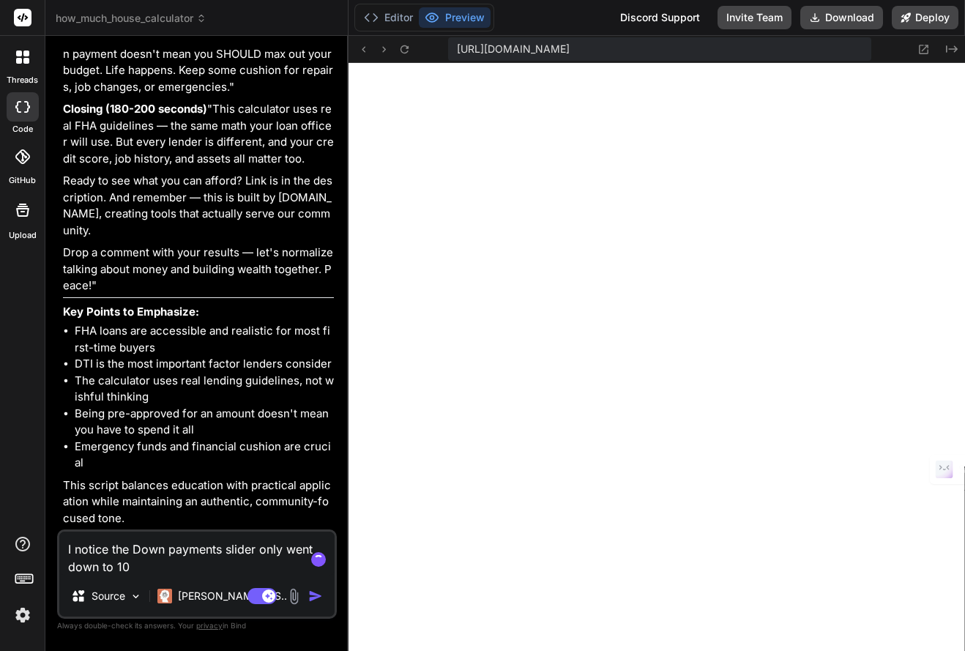
type textarea "x"
type textarea "I notice the Down payments slider only went down to 10,"
type textarea "x"
type textarea "I notice the Down payments slider only went down to 10,0"
type textarea "x"
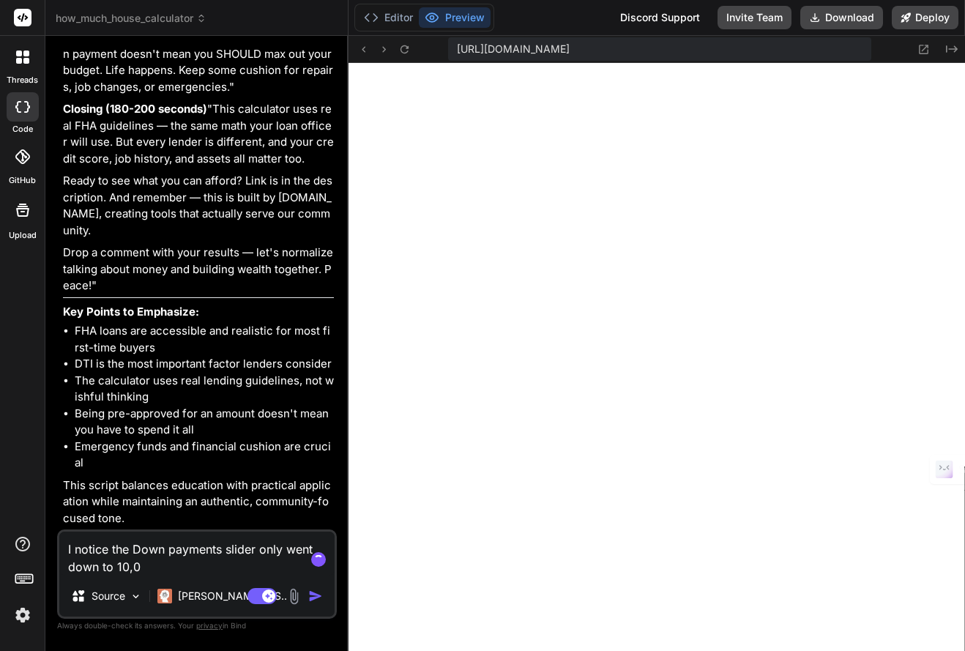
type textarea "I notice the Down payments slider only went down to 10,00"
type textarea "x"
type textarea "I notice the Down payments slider only went down to 10,000"
type textarea "x"
type textarea "I notice the Down payments slider only went down to 10,000"
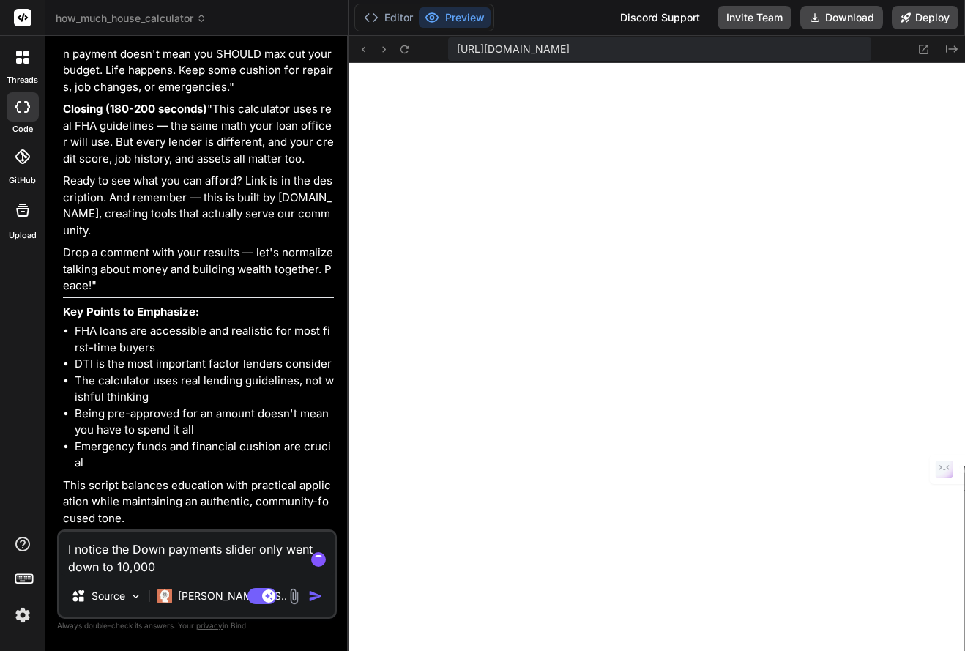
type textarea "x"
type textarea "I notice the Down payments slider only went down to 10,000 a"
type textarea "x"
type textarea "I notice the Down payments slider only went down to 10,000 an"
type textarea "x"
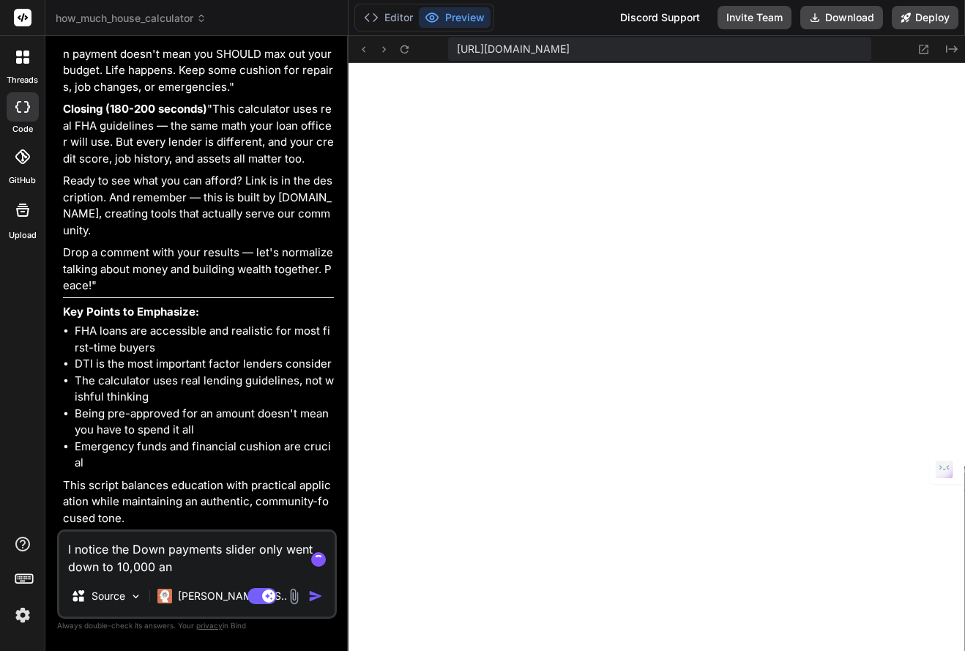
type textarea "I notice the Down payments slider only went down to 10,000 and"
type textarea "x"
type textarea "I notice the Down payments slider only went down to 10,000 and"
type textarea "x"
type textarea "I notice the Down payments slider only went down to 10,000 and d"
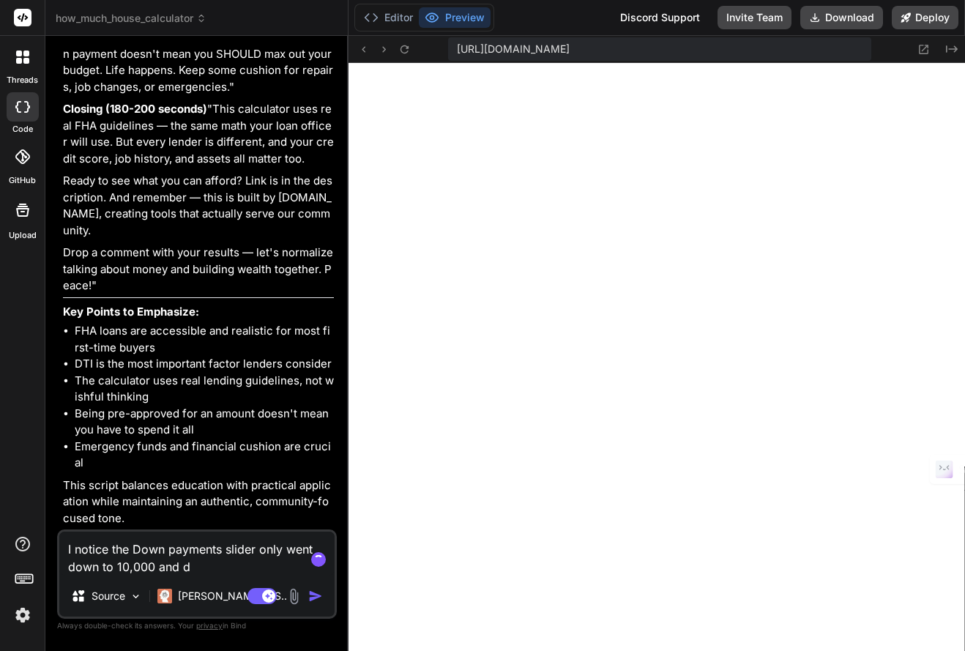
type textarea "x"
type textarea "I notice the Down payments slider only went down to 10,000 and do"
type textarea "x"
type textarea "I notice the Down payments slider only went down to 10,000 and doe"
type textarea "x"
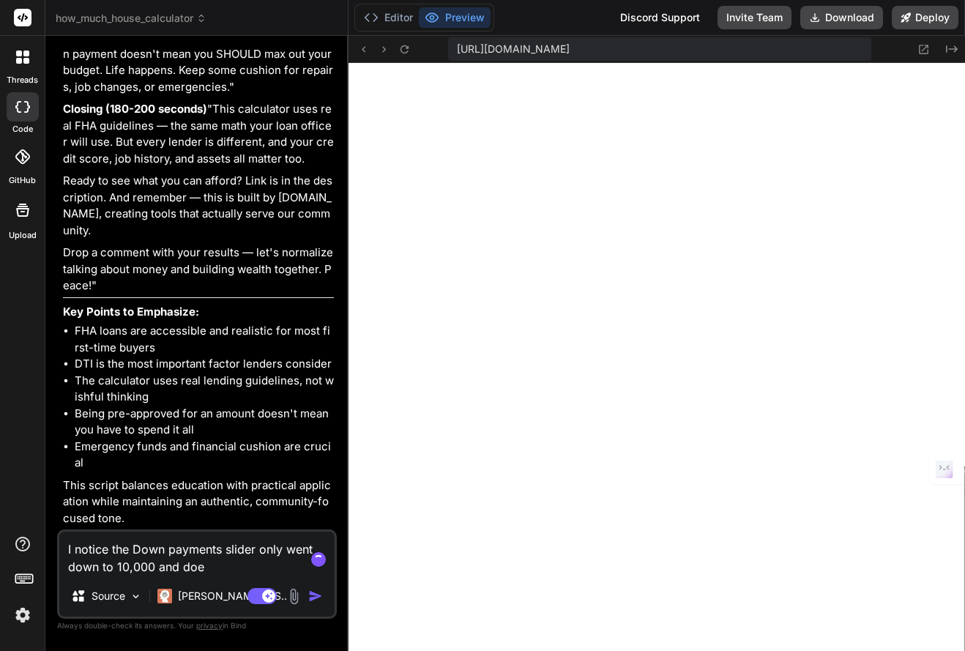
type textarea "I notice the Down payments slider only went down to 10,000 and does"
type textarea "x"
type textarea "I notice the Down payments slider only went down to 10,000 and doesn"
type textarea "x"
type textarea "I notice the Down payments slider only went down to 10,000 and doesnt"
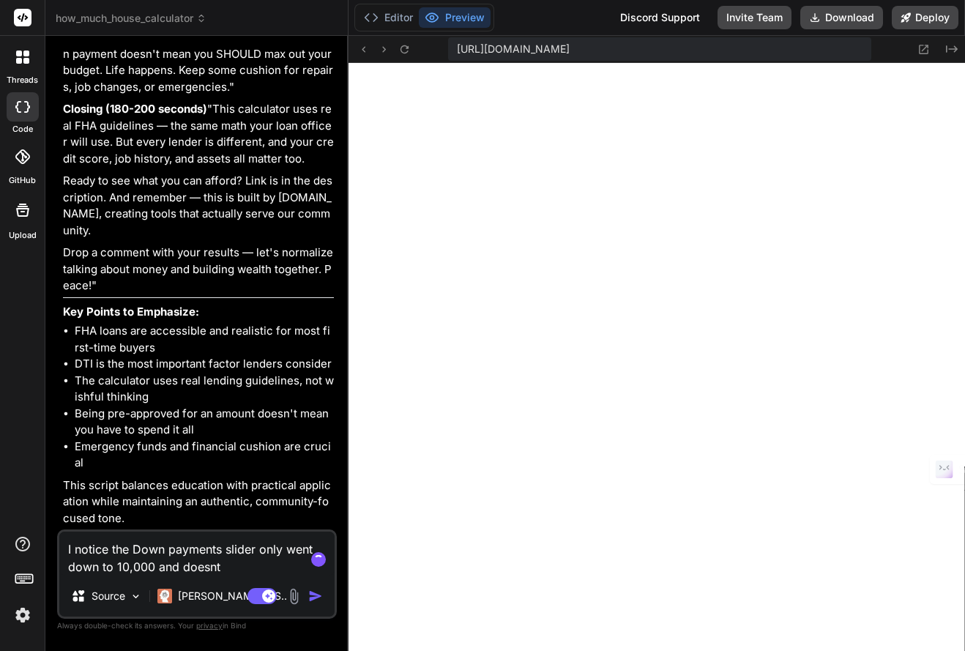
type textarea "x"
type textarea "I notice the Down payments slider only went down to 10,000 and doesnt"
type textarea "x"
type textarea "I notice the Down payments slider only went down to 10,000 and doesnt l"
type textarea "x"
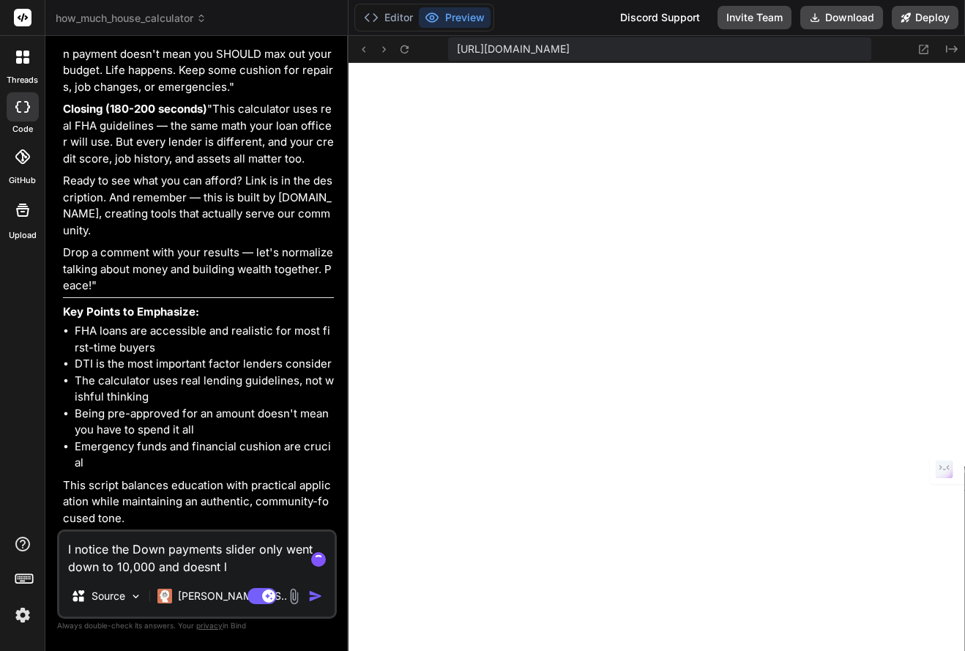
type textarea "I notice the Down payments slider only went down to 10,000 and doesnt le"
type textarea "x"
type textarea "I notice the Down payments slider only went down to 10,000 and doesnt let"
type textarea "x"
type textarea "I notice the Down payments slider only went down to 10,000 and doesnt let"
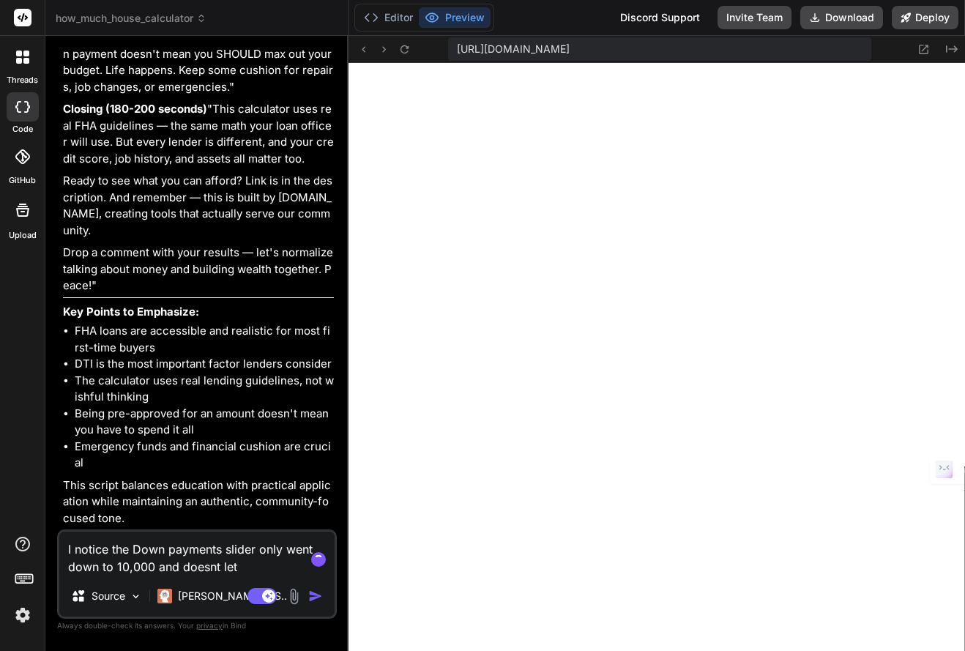
type textarea "x"
type textarea "I notice the Down payments slider only went down to 10,000 and doesnt let m"
type textarea "x"
type textarea "I notice the Down payments slider only went down to 10,000 and doesnt let me"
type textarea "x"
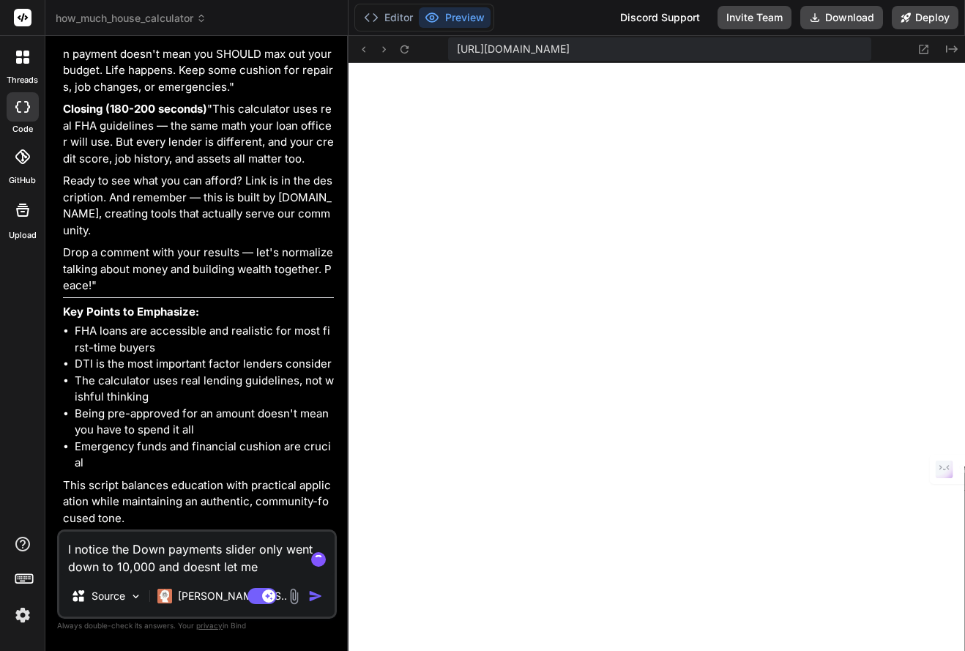
type textarea "I notice the Down payments slider only went down to 10,000 and doesnt let me"
type textarea "x"
type textarea "I notice the Down payments slider only went down to 10,000 and doesnt let me k"
type textarea "x"
type textarea "I notice the Down payments slider only went down to 10,000 and doesnt let me kn"
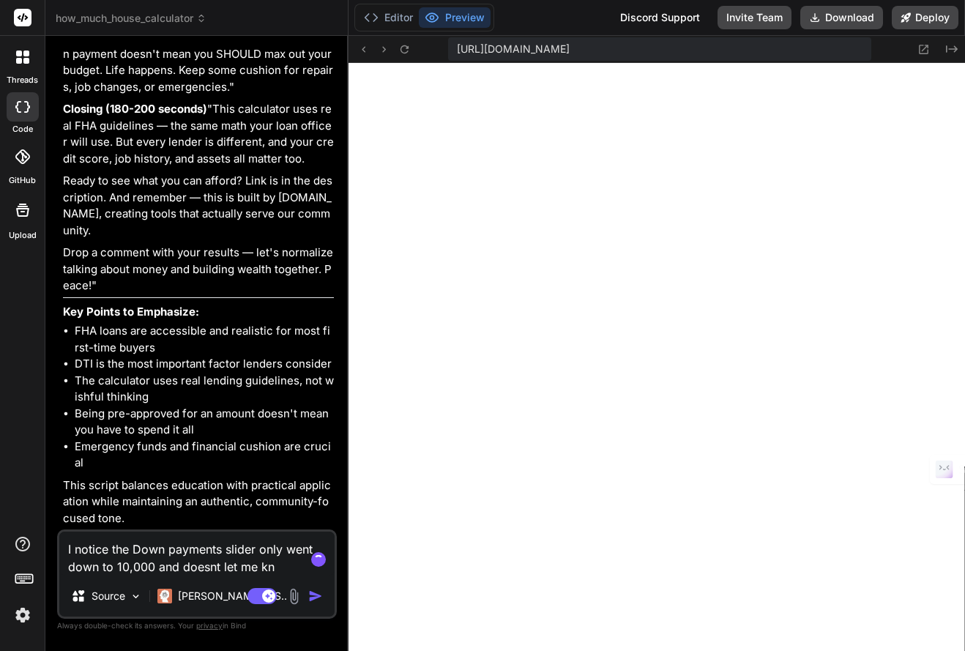
type textarea "x"
type textarea "I notice the Down payments slider only went down to 10,000 and doesnt let me kno"
type textarea "x"
type textarea "I notice the Down payments slider only went down to 10,000 and doesnt let me kn…"
type textarea "x"
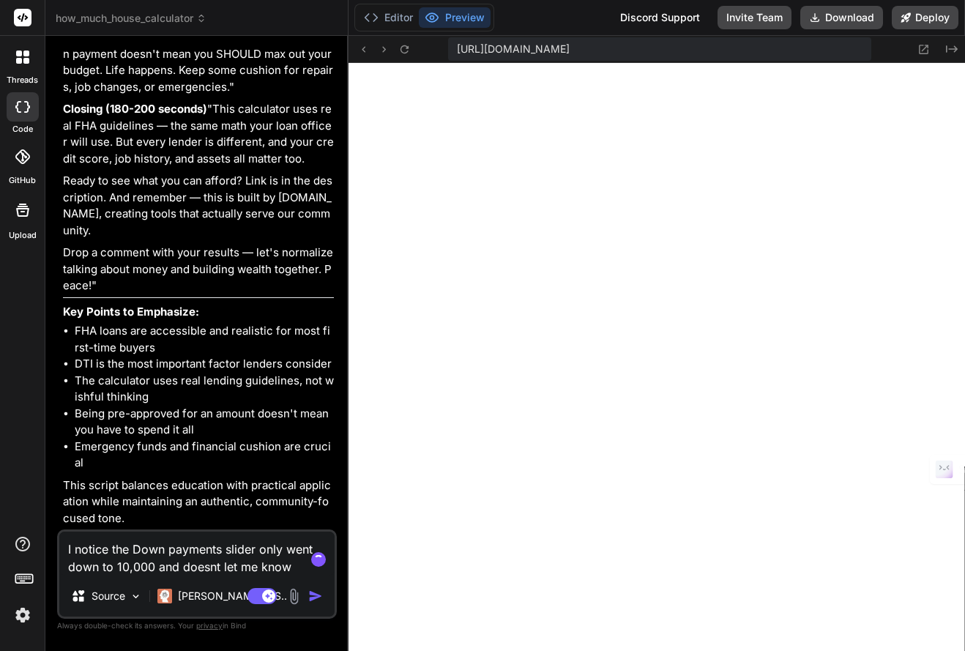
type textarea "I notice the Down payments slider only went down to 10,000 and doesnt let me kn…"
type textarea "x"
type textarea "I notice the Down payments slider only went down to 10,000 and doesnt let me kn…"
type textarea "x"
type textarea "I notice the Down payments slider only went down to 10,000 and doesnt let me kn…"
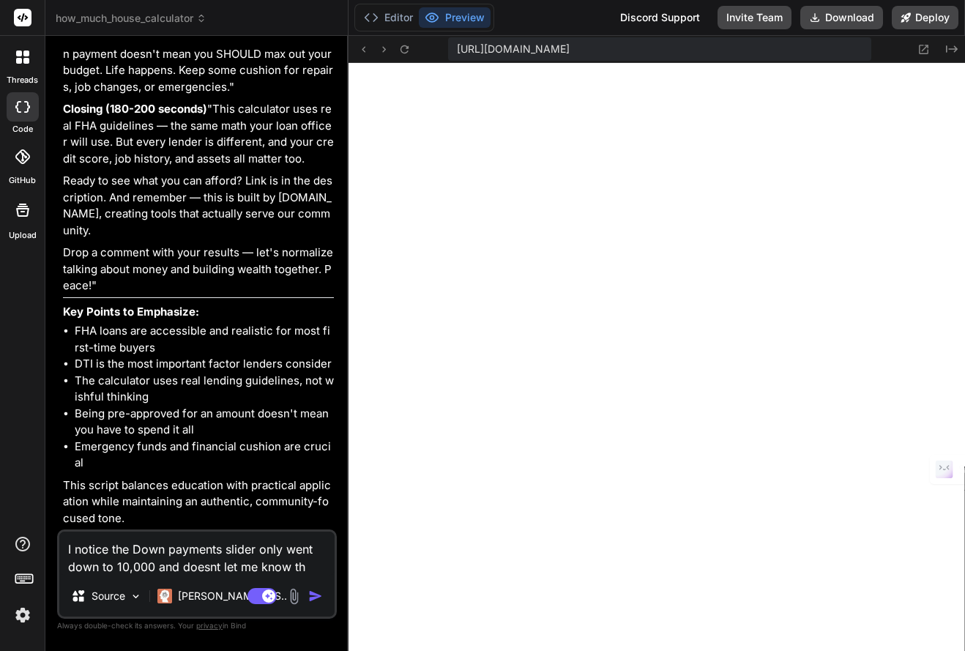
type textarea "x"
type textarea "I notice the Down payments slider only went down to 10,000 and doesnt let me kn…"
type textarea "x"
type textarea "I notice the Down payments slider only went down to 10,000 and doesnt let me kn…"
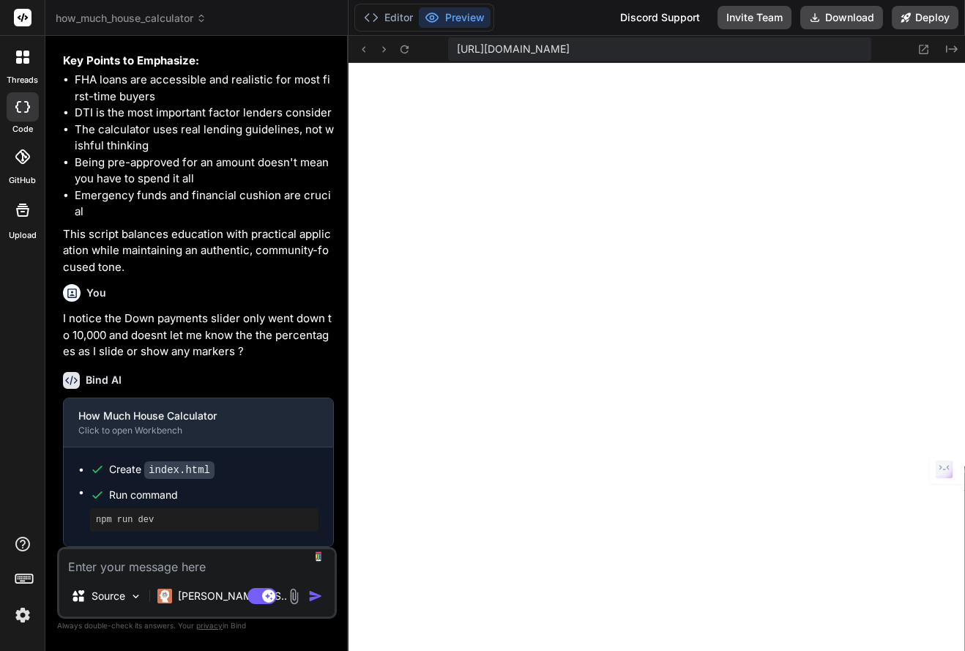
scroll to position [4174, 0]
